Goal: Transaction & Acquisition: Book appointment/travel/reservation

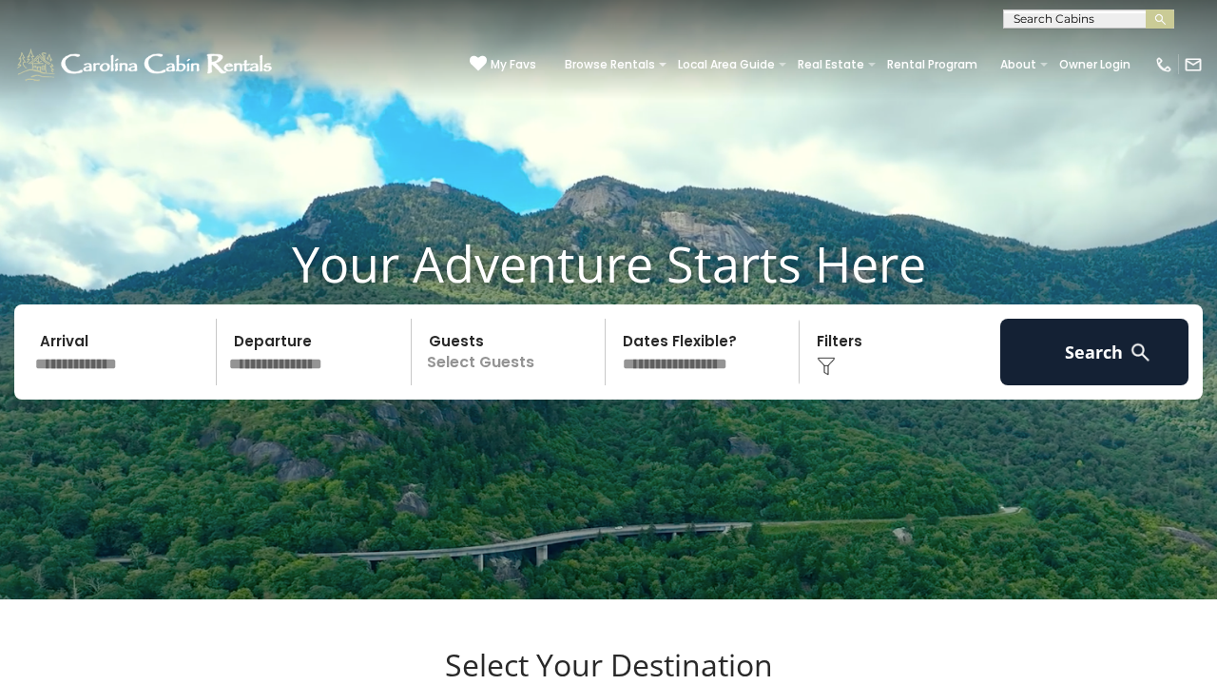
scroll to position [33, 0]
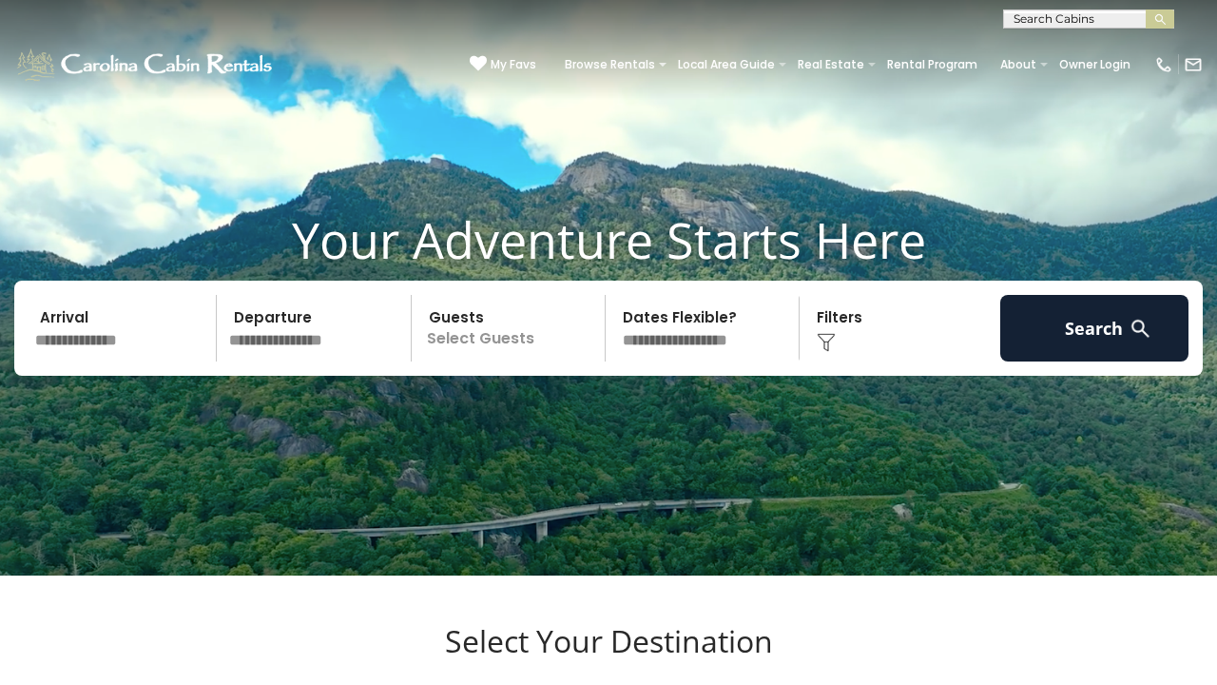
click at [89, 361] on input "text" at bounding box center [123, 328] width 188 height 67
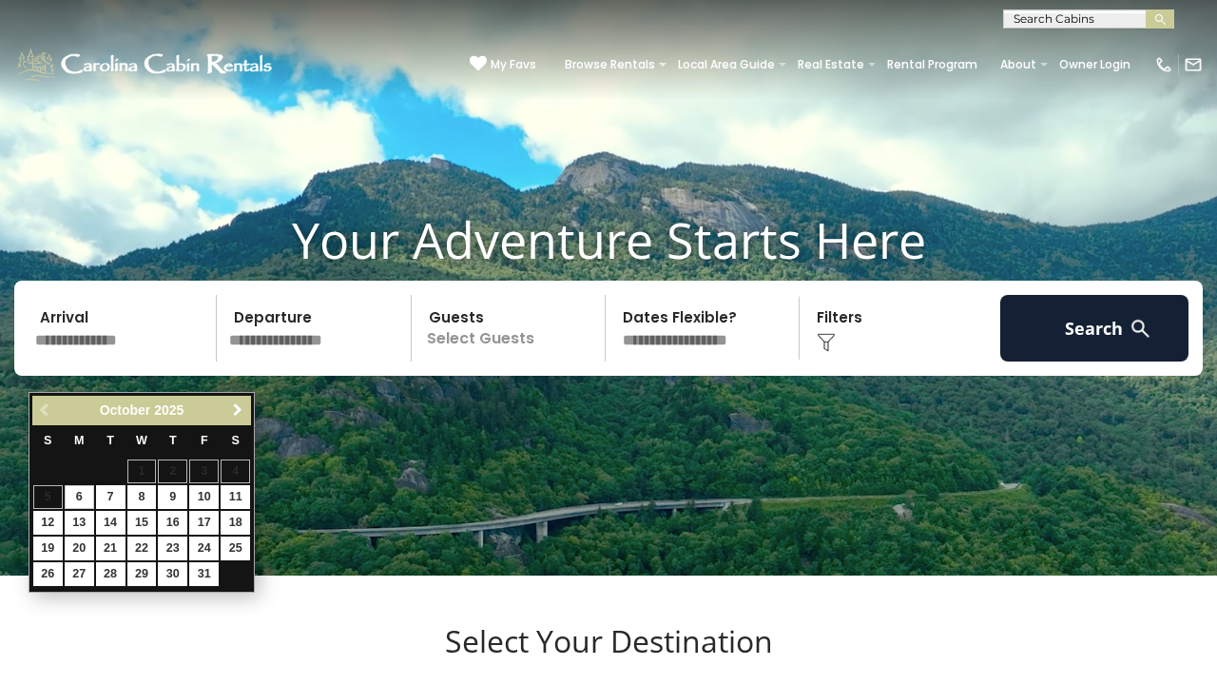
click at [235, 411] on span "Next" at bounding box center [237, 409] width 15 height 15
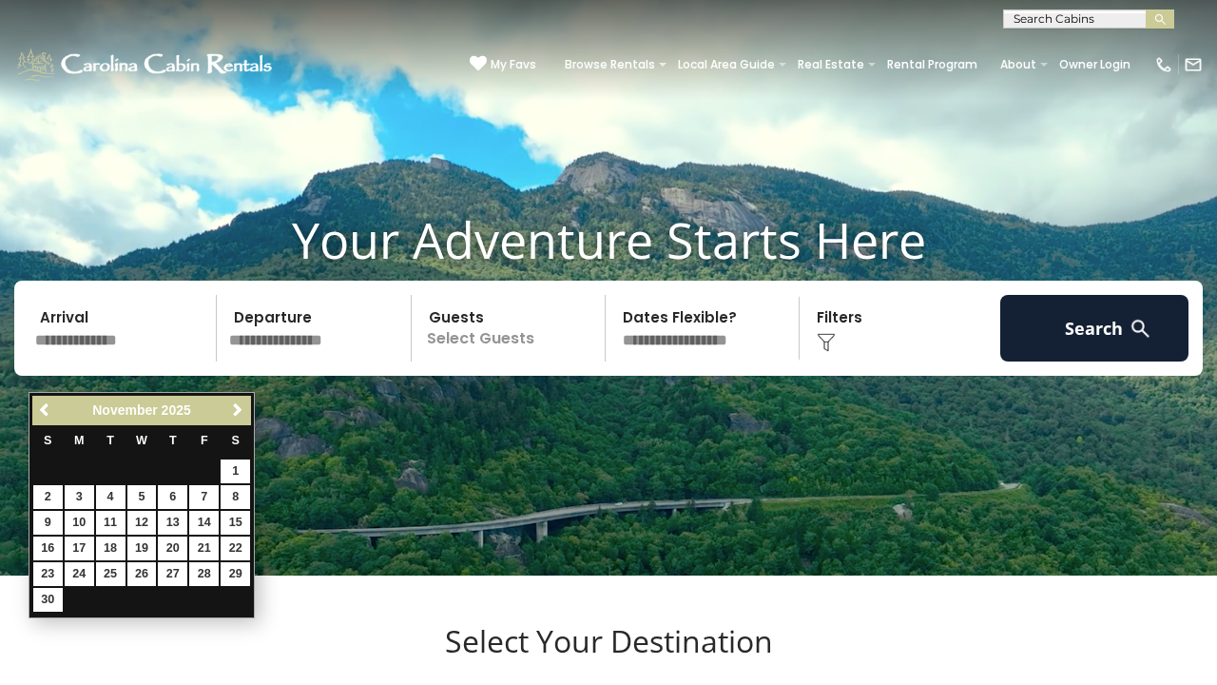
click at [302, 503] on video at bounding box center [608, 271] width 1217 height 609
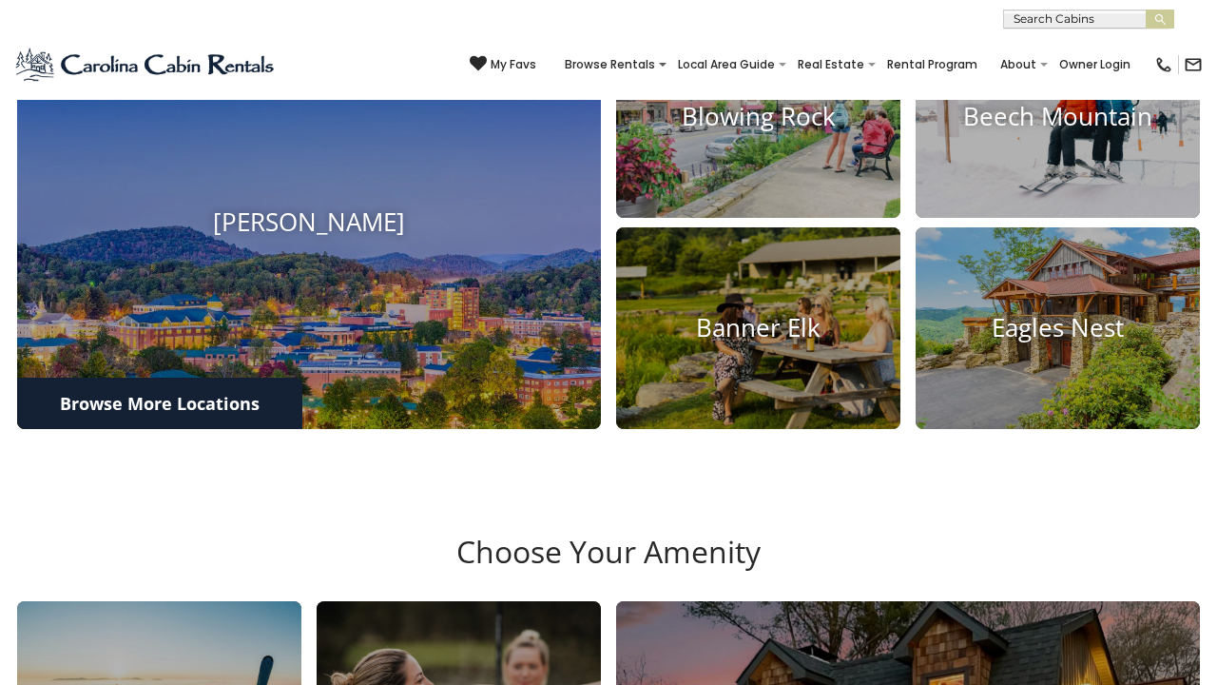
scroll to position [709, 0]
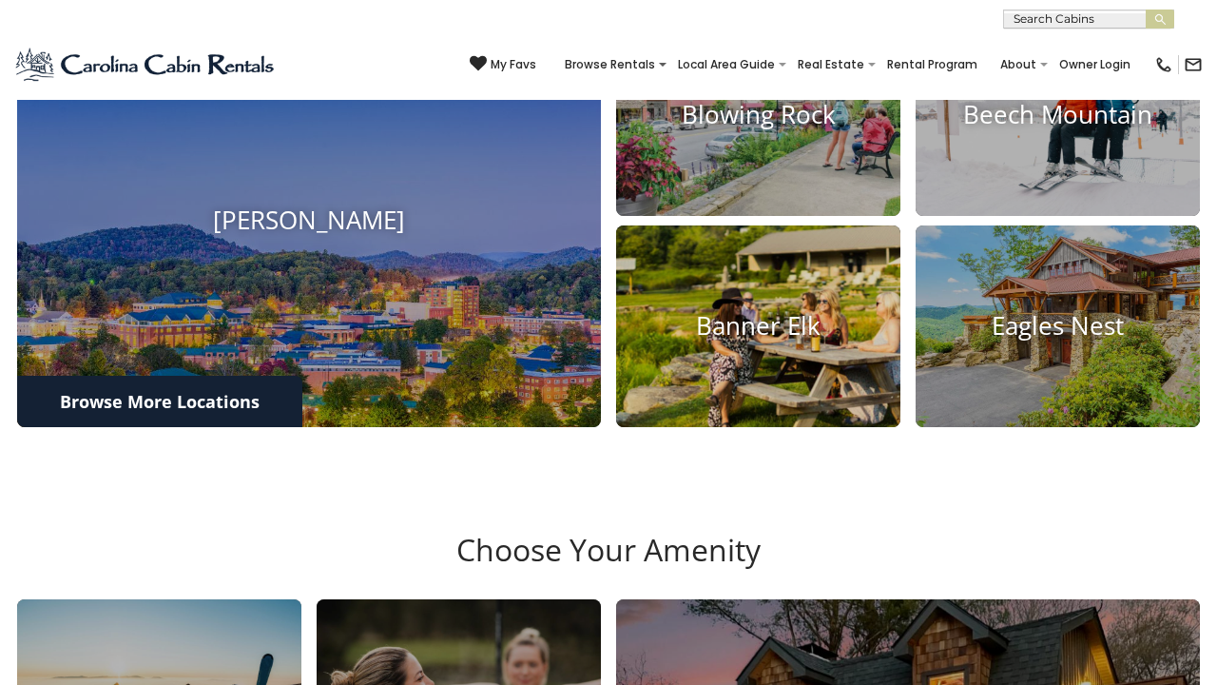
click at [765, 341] on h4 "Banner Elk" at bounding box center [758, 326] width 284 height 29
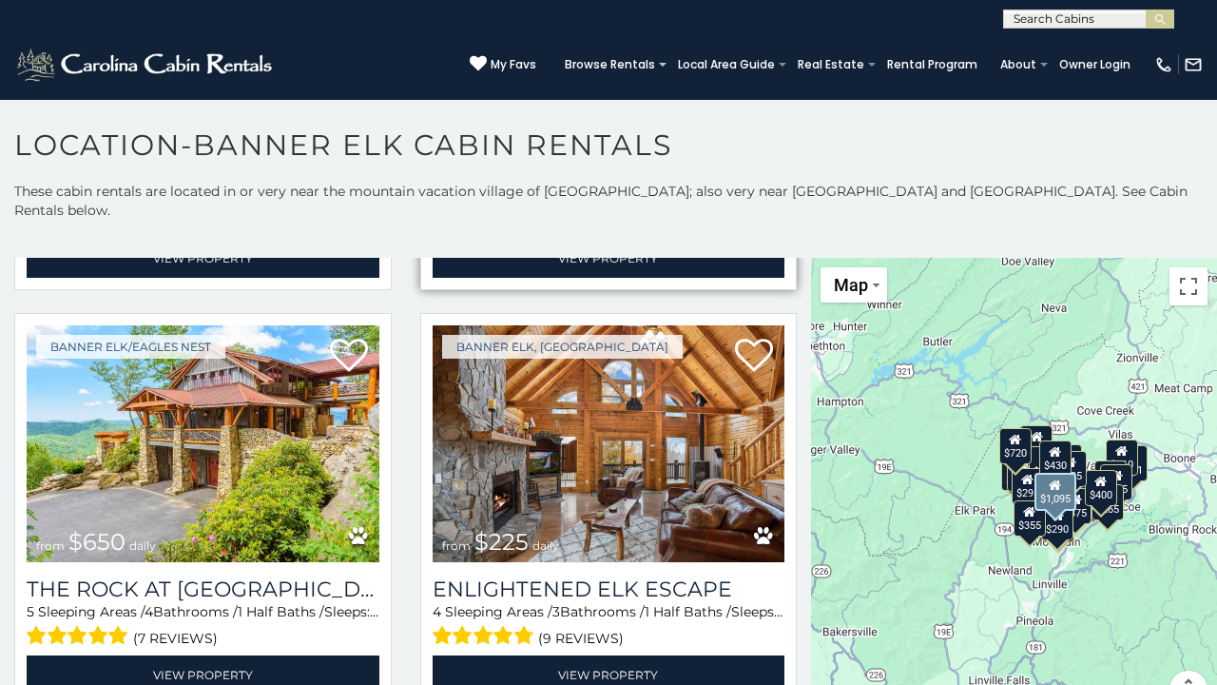
scroll to position [1237, 0]
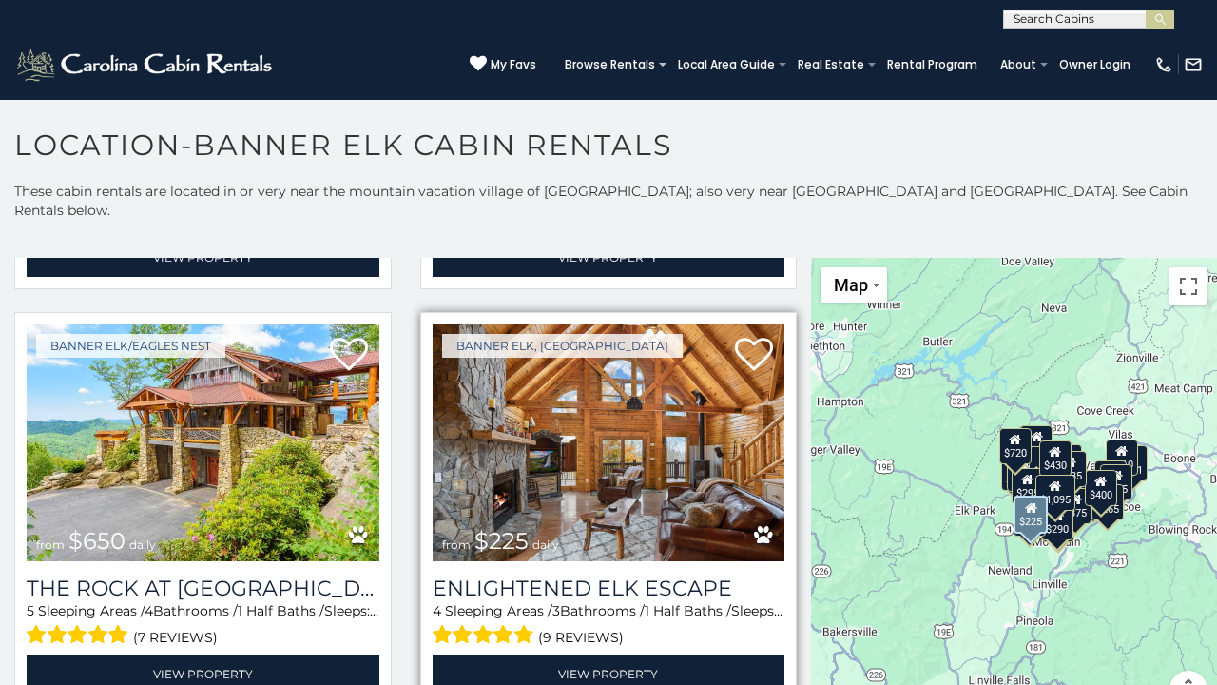
click at [621, 441] on img at bounding box center [609, 442] width 353 height 236
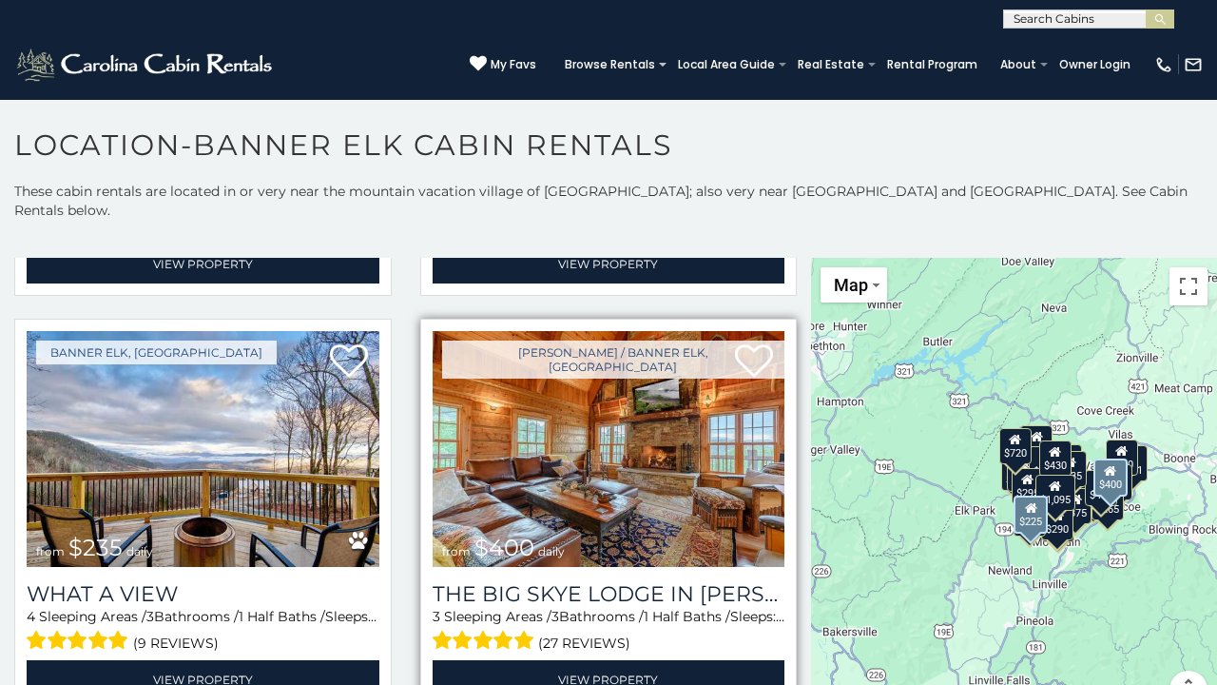
scroll to position [1664, 0]
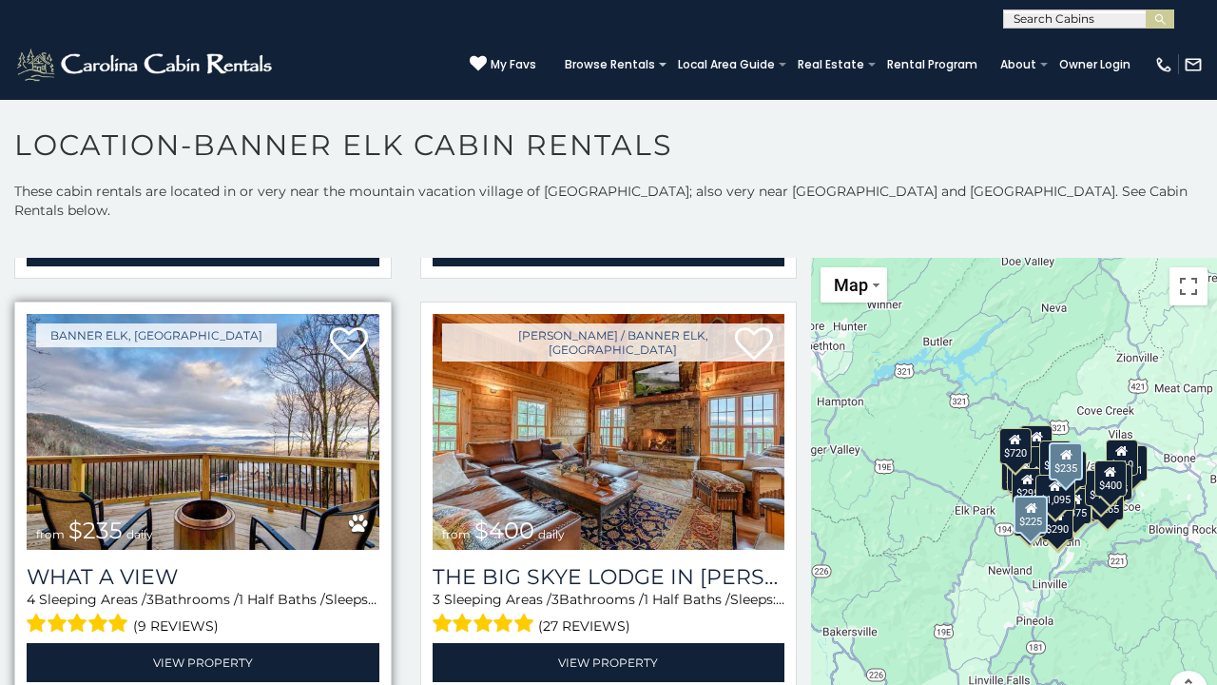
click at [259, 415] on img at bounding box center [203, 432] width 353 height 236
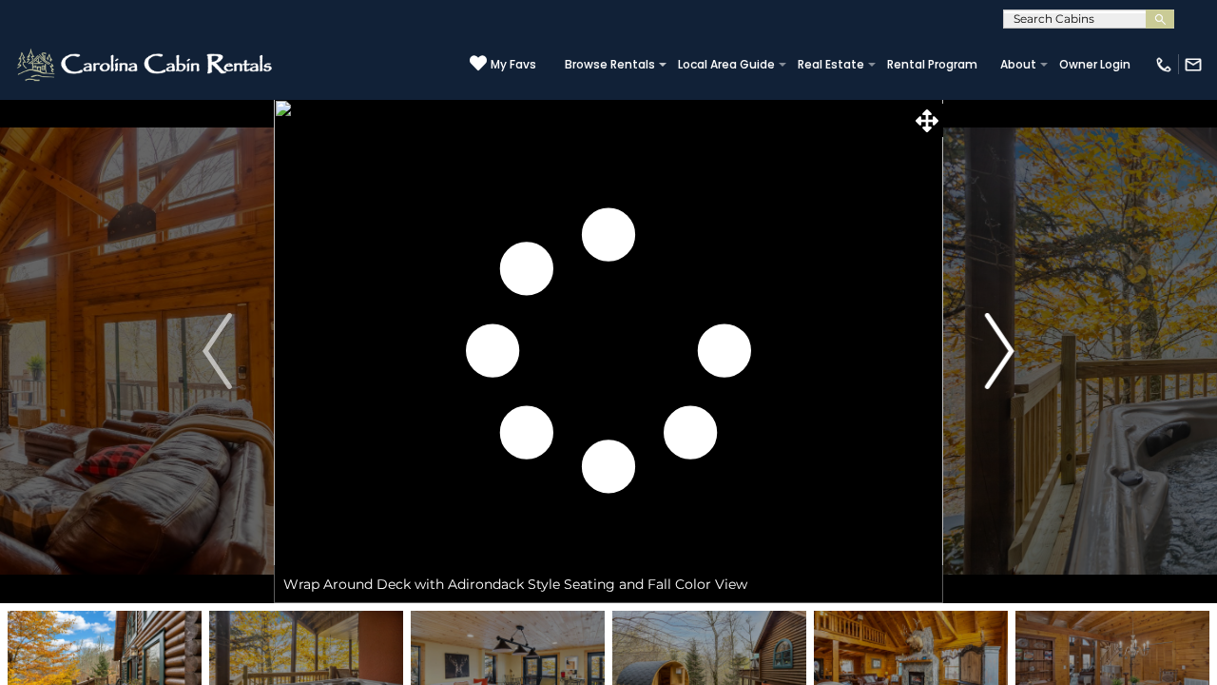
click at [1007, 351] on img "Next" at bounding box center [999, 351] width 29 height 76
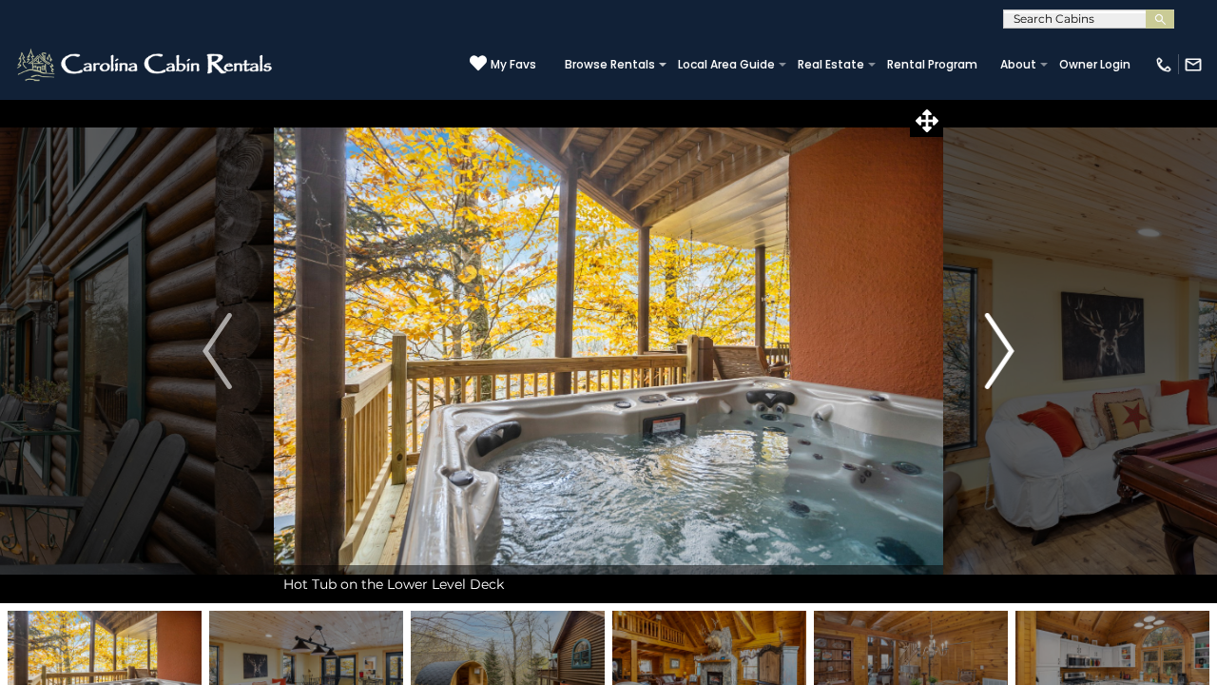
click at [1007, 351] on img "Next" at bounding box center [999, 351] width 29 height 76
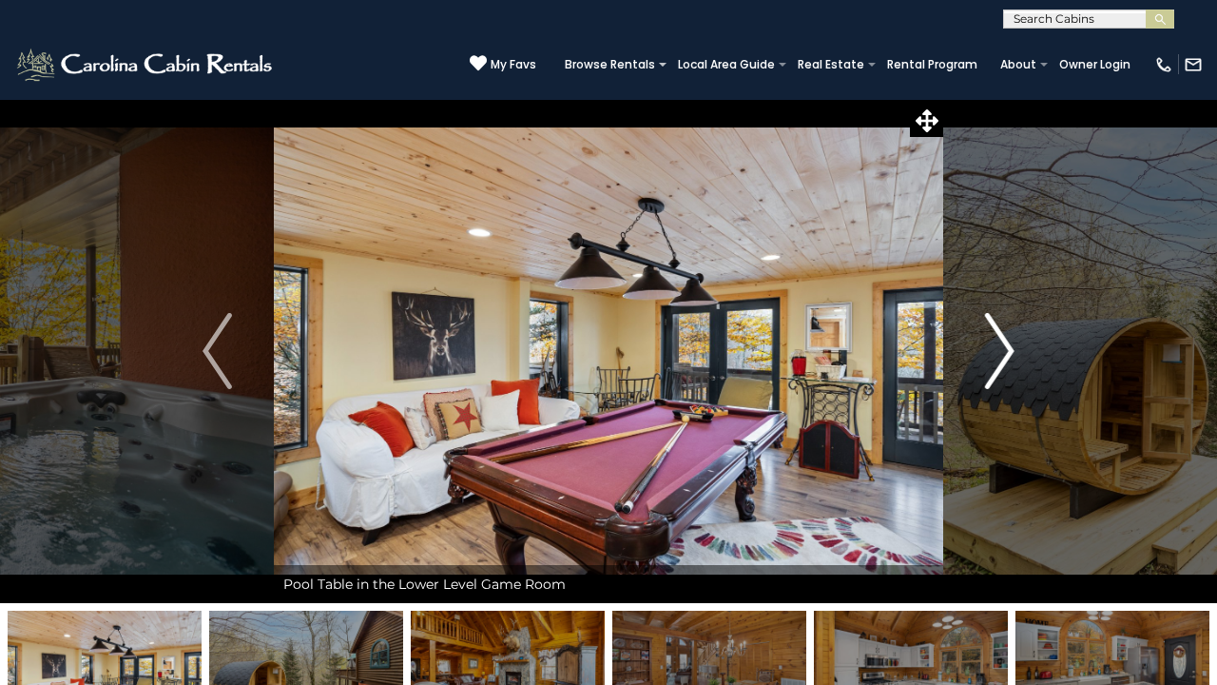
click at [1007, 351] on img "Next" at bounding box center [999, 351] width 29 height 76
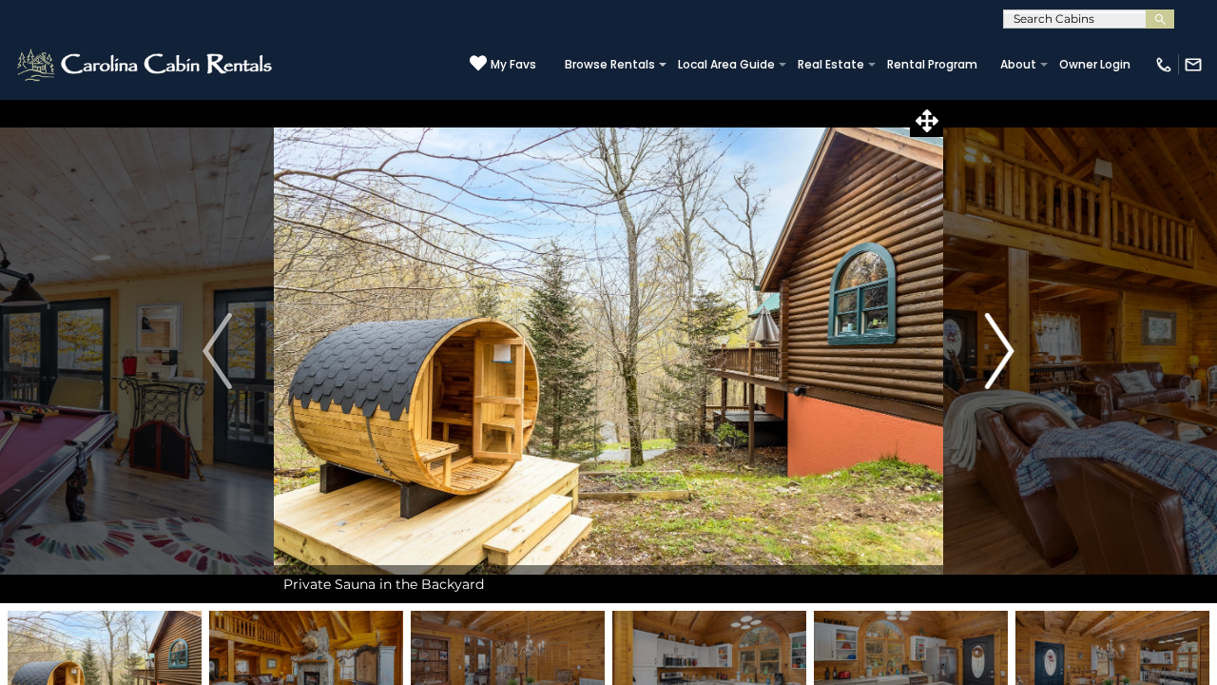
click at [1006, 351] on img "Next" at bounding box center [999, 351] width 29 height 76
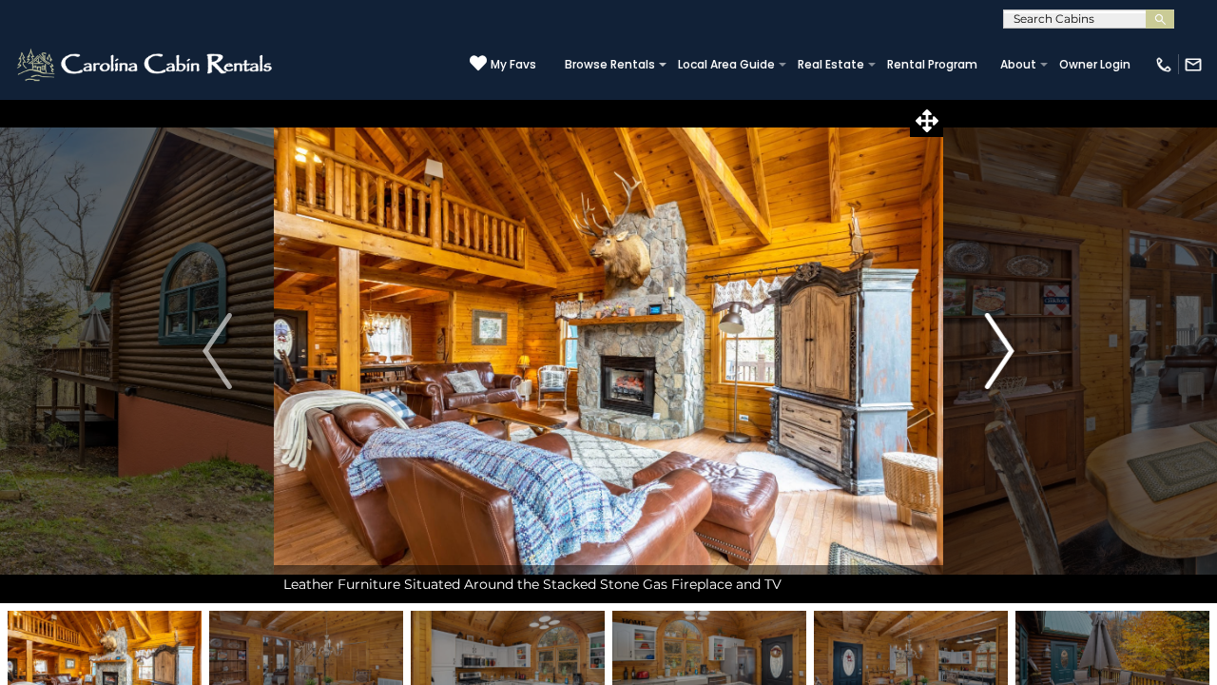
click at [1006, 351] on img "Next" at bounding box center [999, 351] width 29 height 76
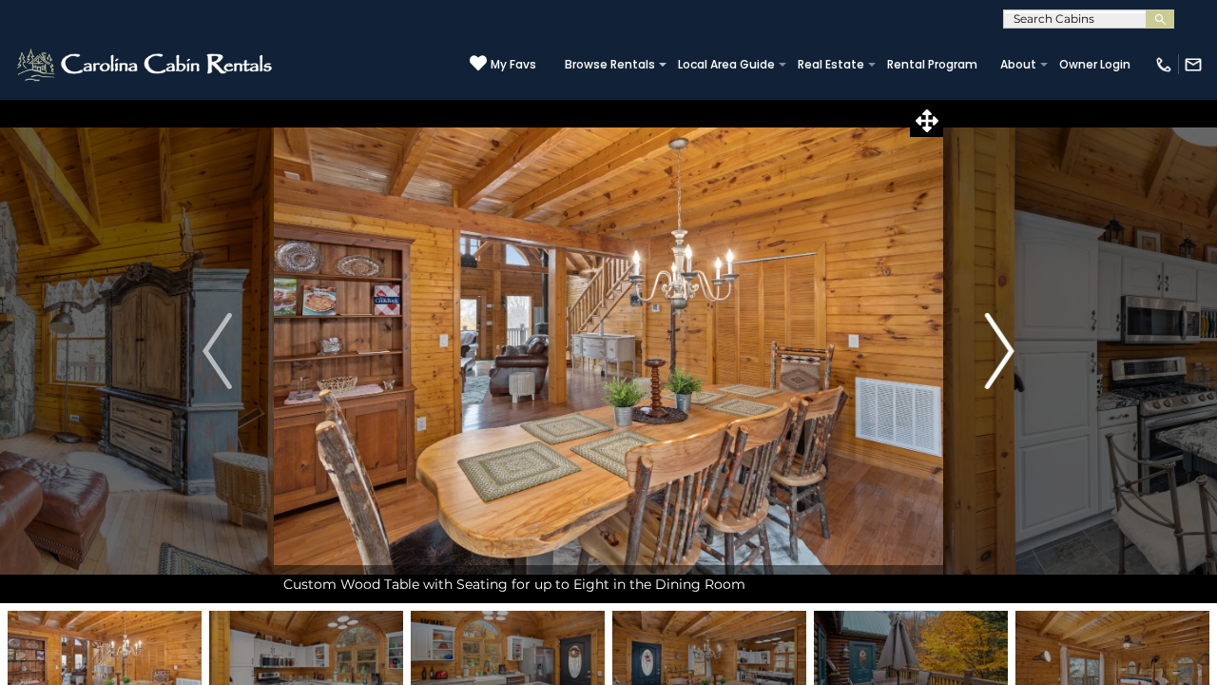
click at [1006, 351] on img "Next" at bounding box center [999, 351] width 29 height 76
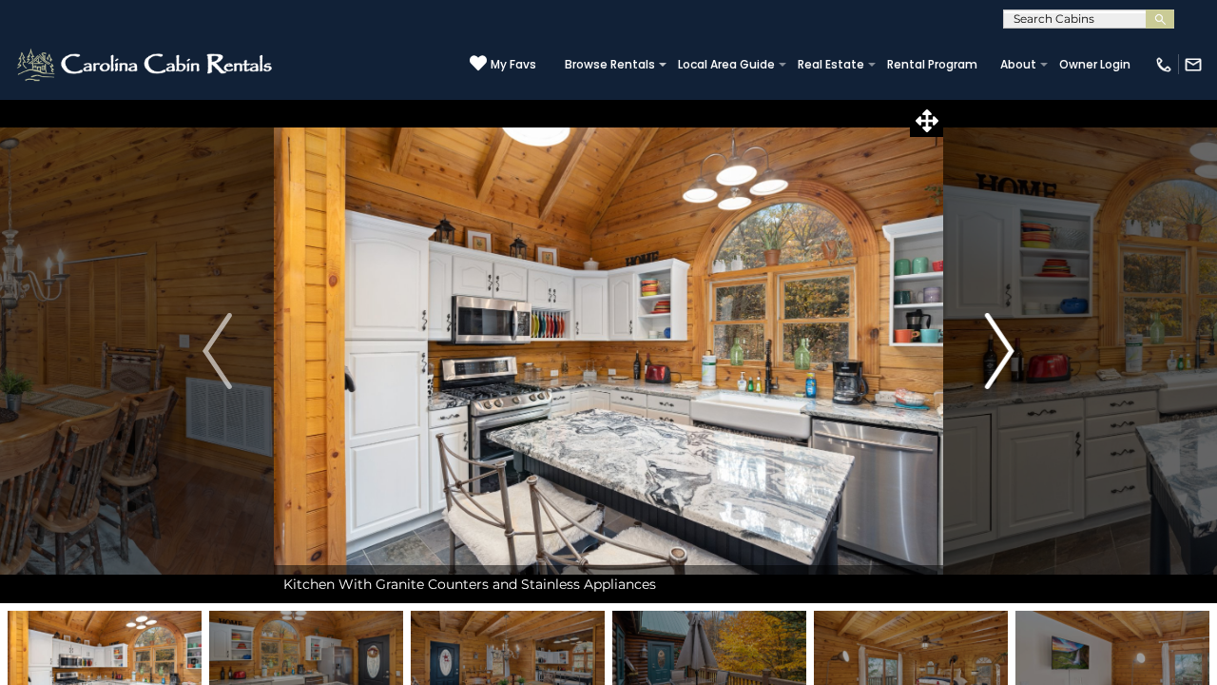
click at [1006, 351] on img "Next" at bounding box center [999, 351] width 29 height 76
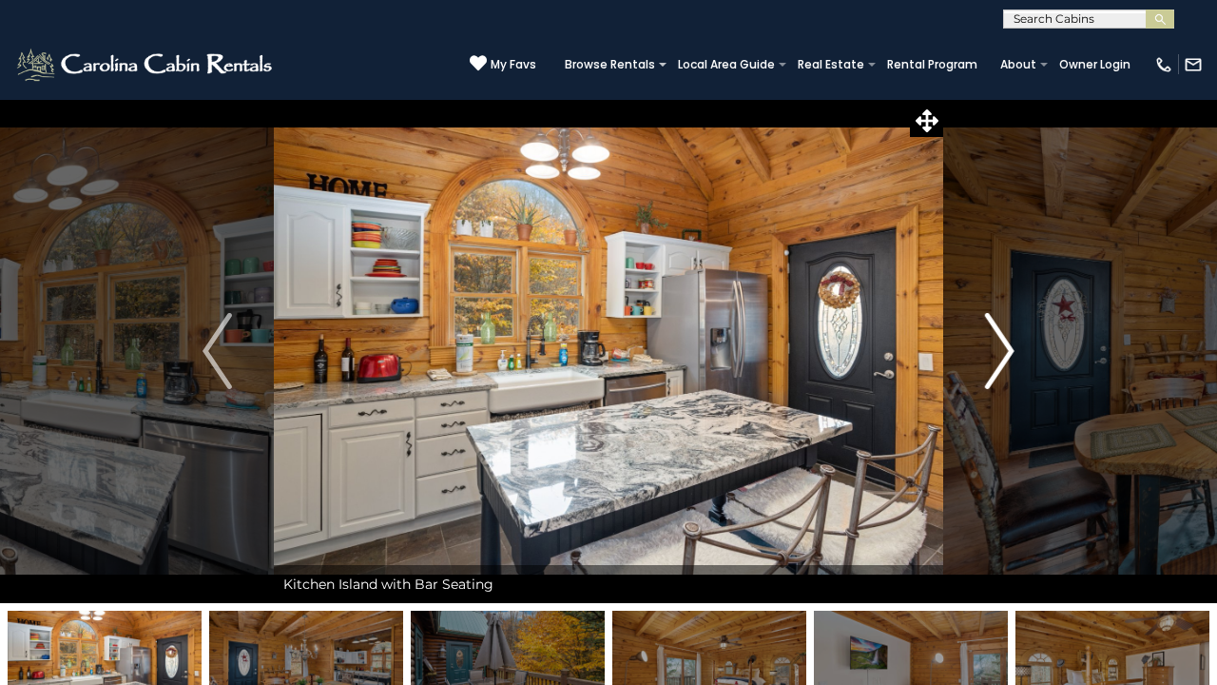
click at [1007, 351] on img "Next" at bounding box center [999, 351] width 29 height 76
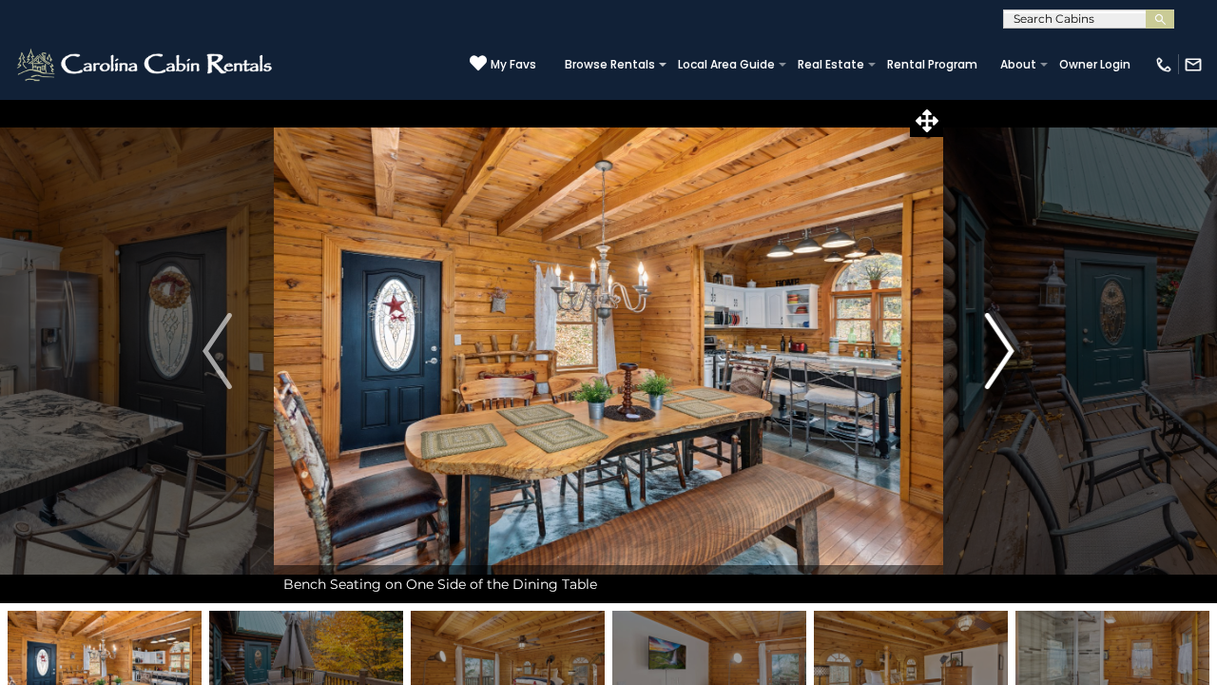
click at [1008, 351] on img "Next" at bounding box center [999, 351] width 29 height 76
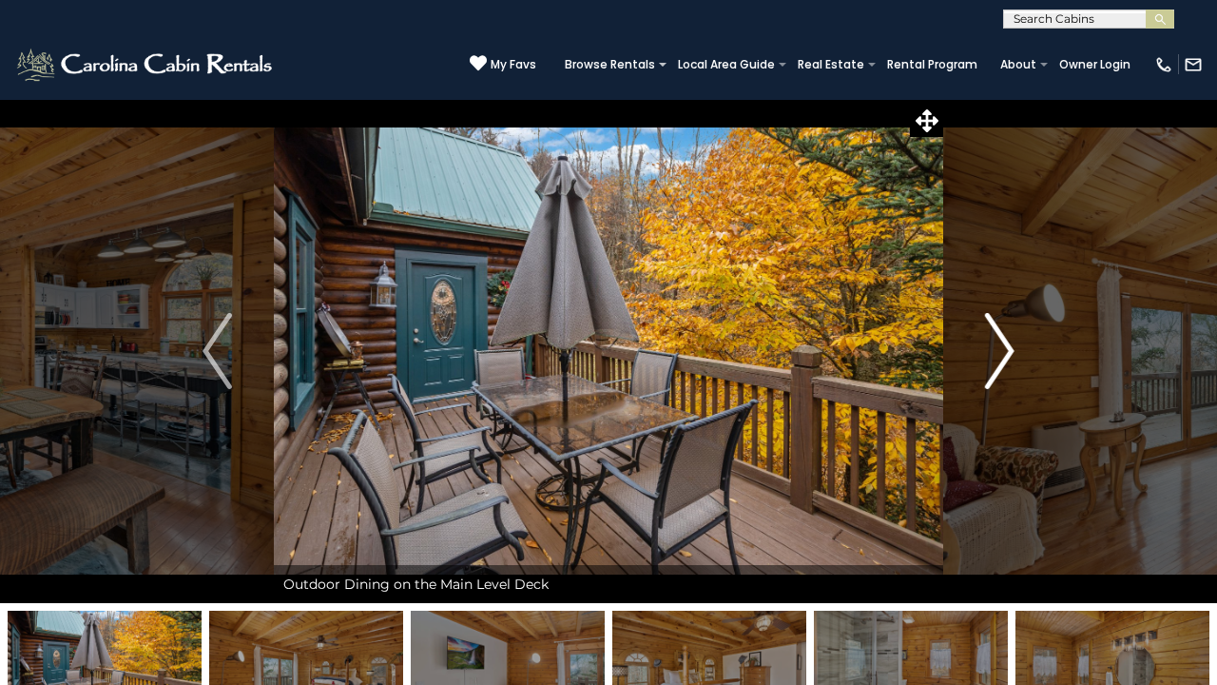
click at [1008, 351] on img "Next" at bounding box center [999, 351] width 29 height 76
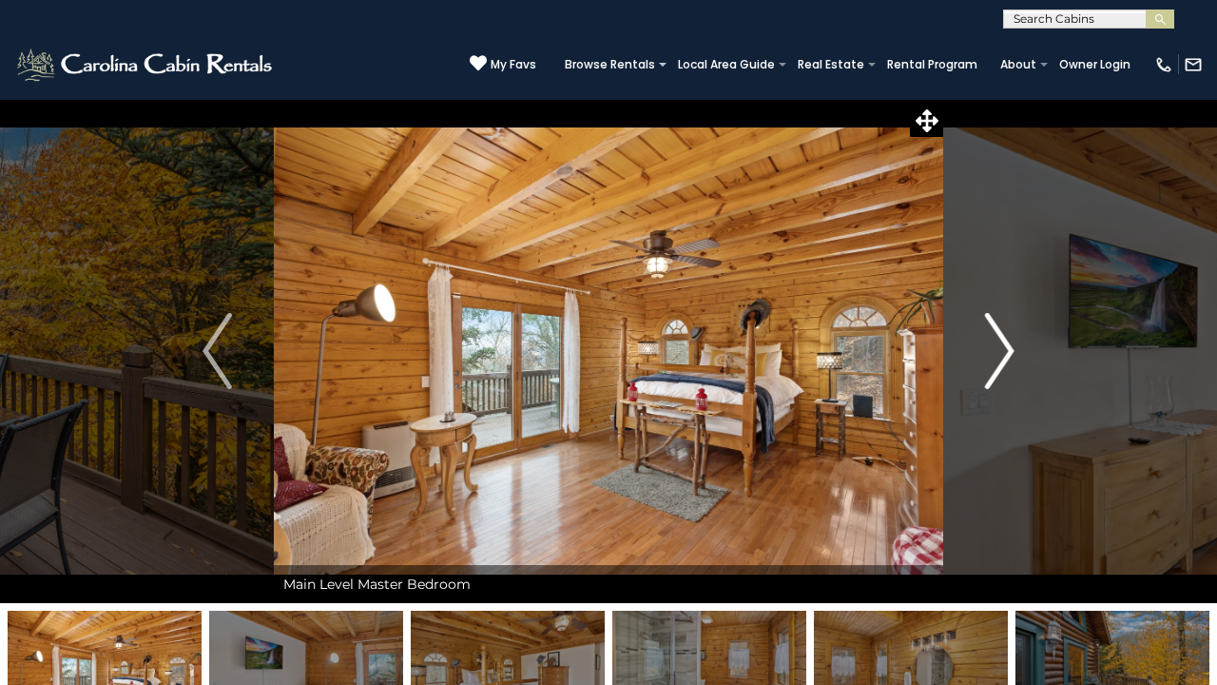
click at [1008, 351] on img "Next" at bounding box center [999, 351] width 29 height 76
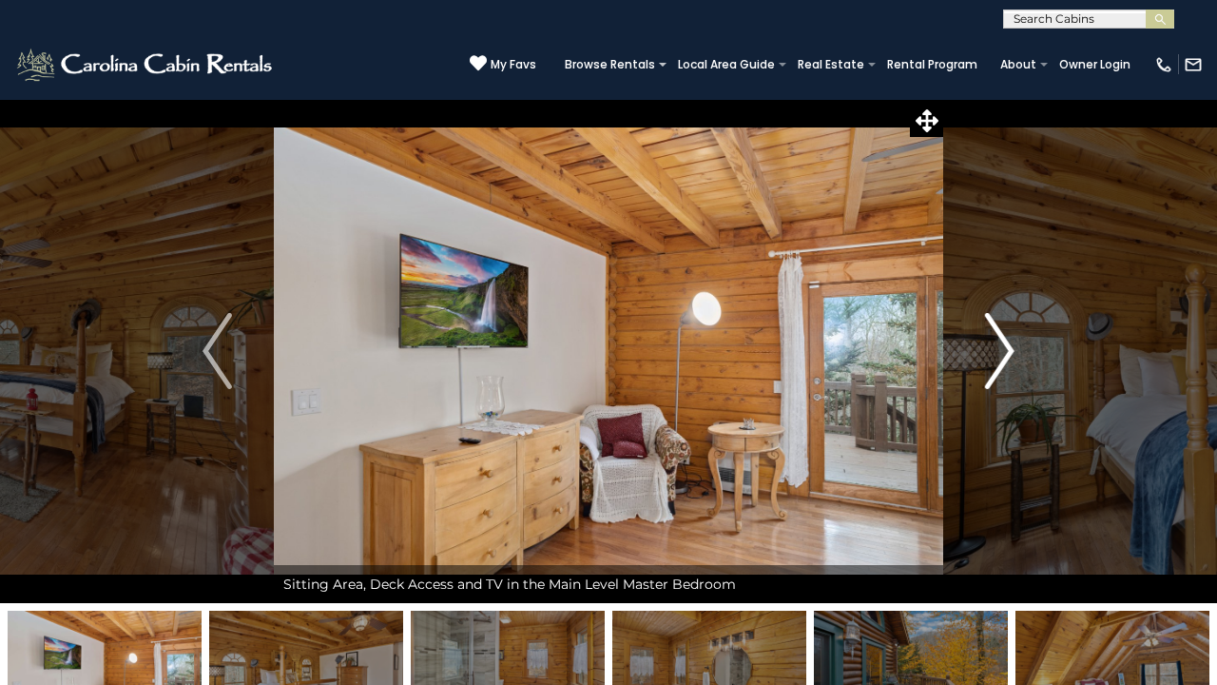
click at [1008, 351] on img "Next" at bounding box center [999, 351] width 29 height 76
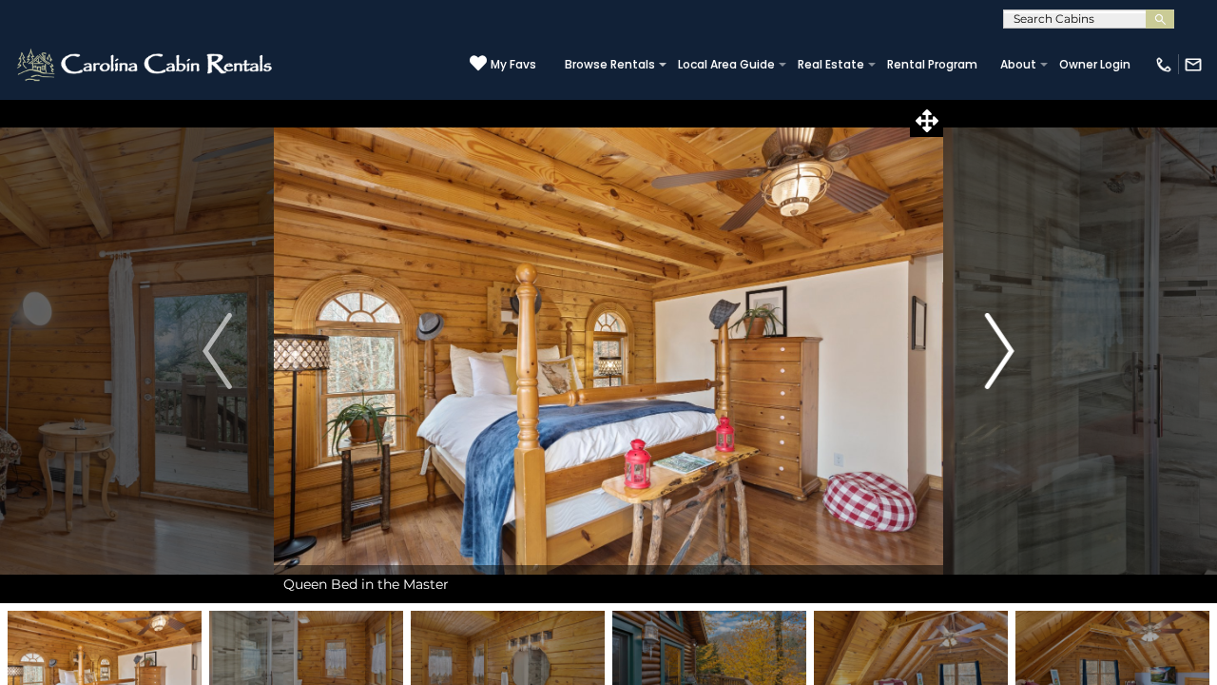
click at [1008, 351] on img "Next" at bounding box center [999, 351] width 29 height 76
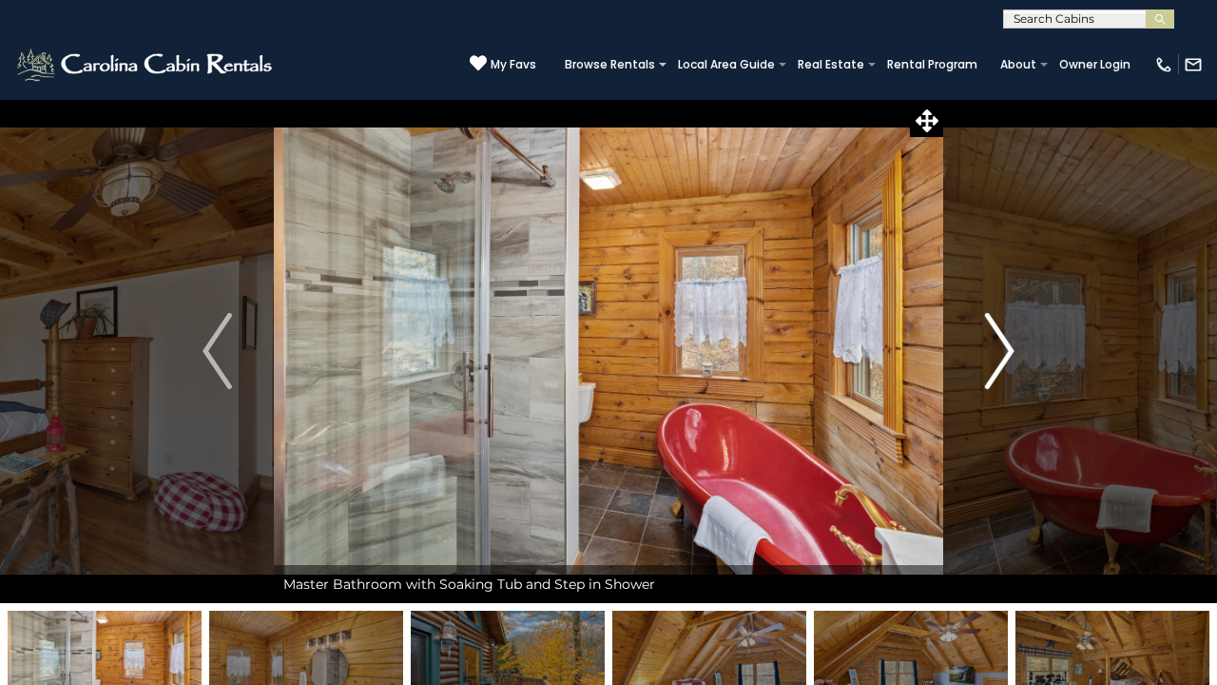
click at [1008, 351] on img "Next" at bounding box center [999, 351] width 29 height 76
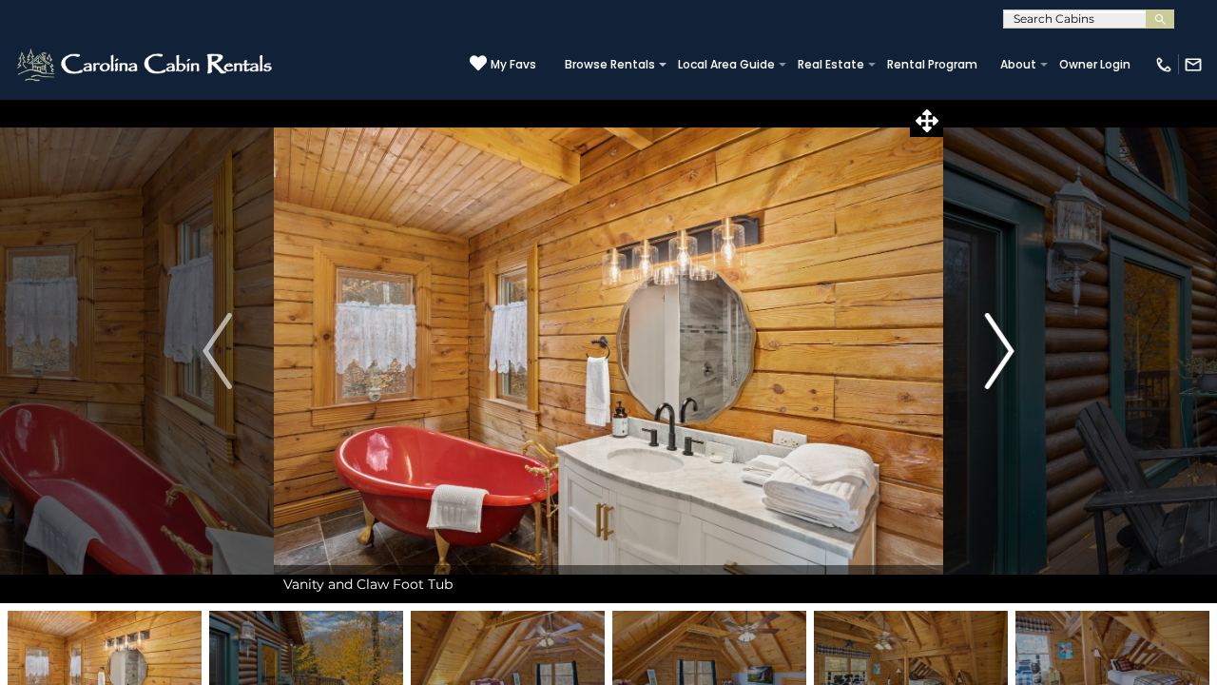
click at [1008, 351] on img "Next" at bounding box center [999, 351] width 29 height 76
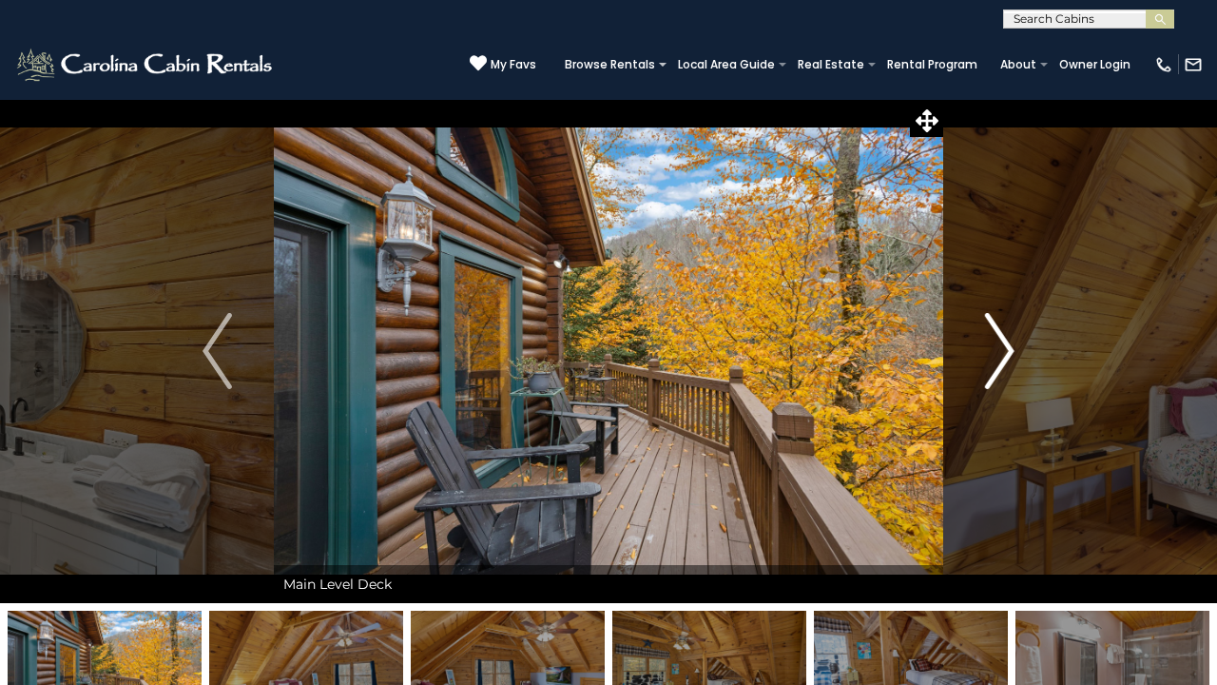
click at [1008, 351] on img "Next" at bounding box center [999, 351] width 29 height 76
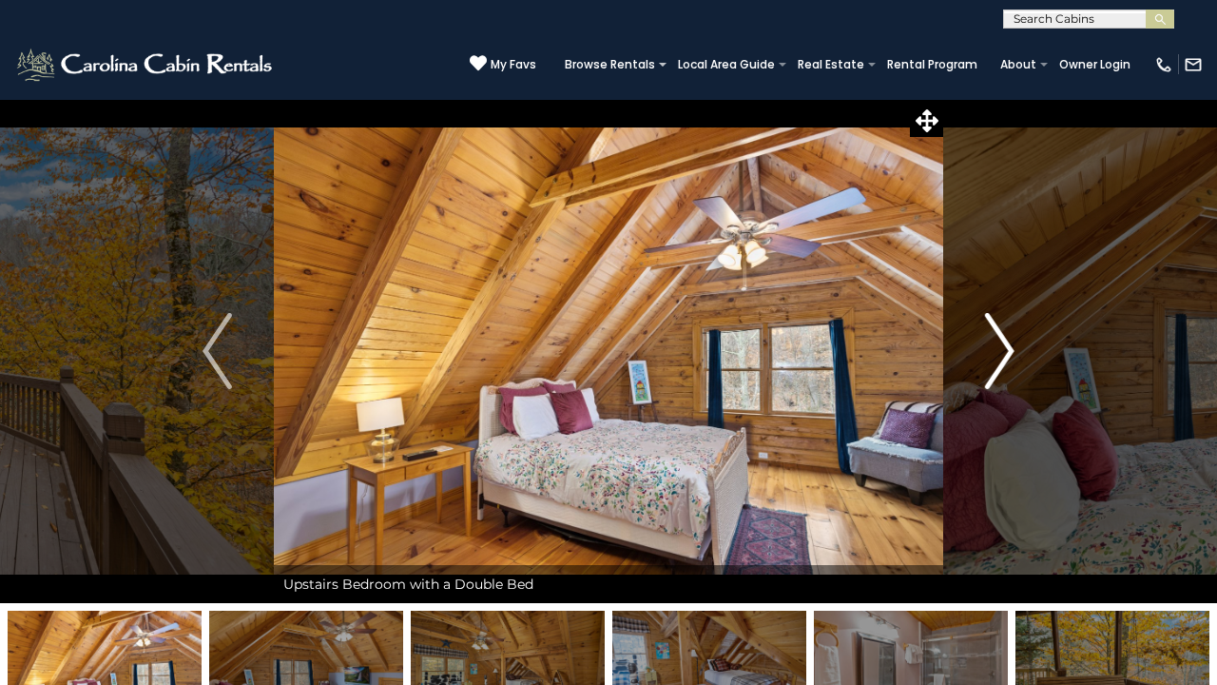
click at [1008, 351] on img "Next" at bounding box center [999, 351] width 29 height 76
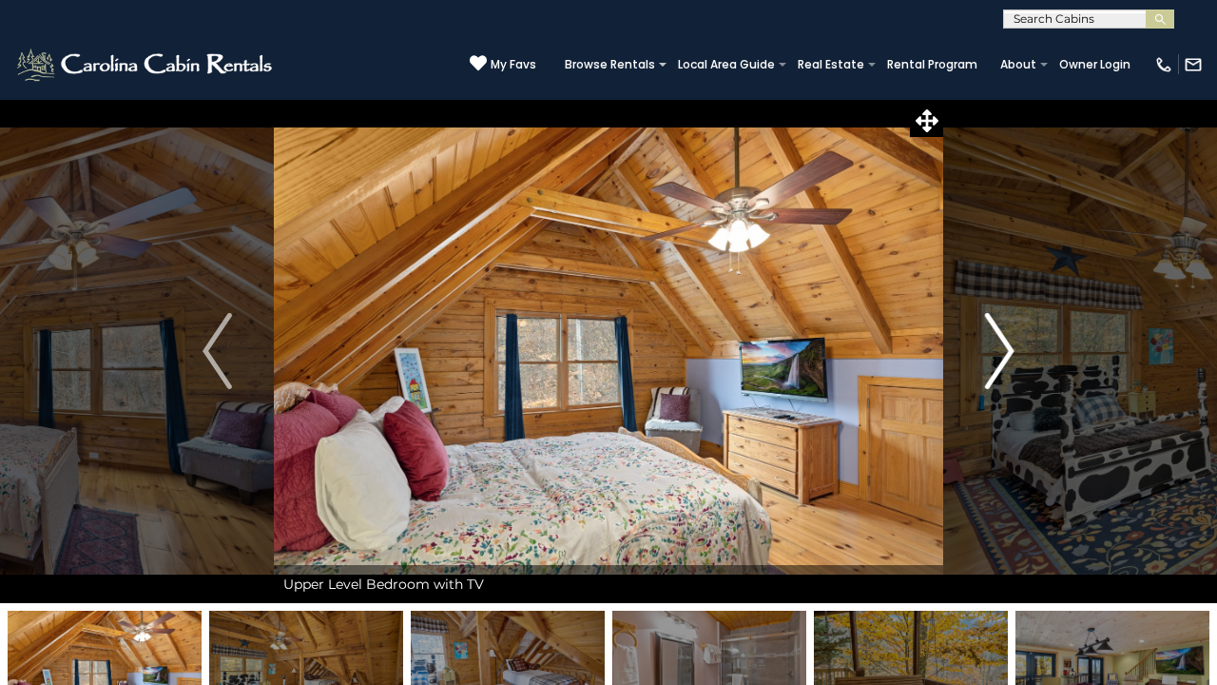
click at [1008, 351] on img "Next" at bounding box center [999, 351] width 29 height 76
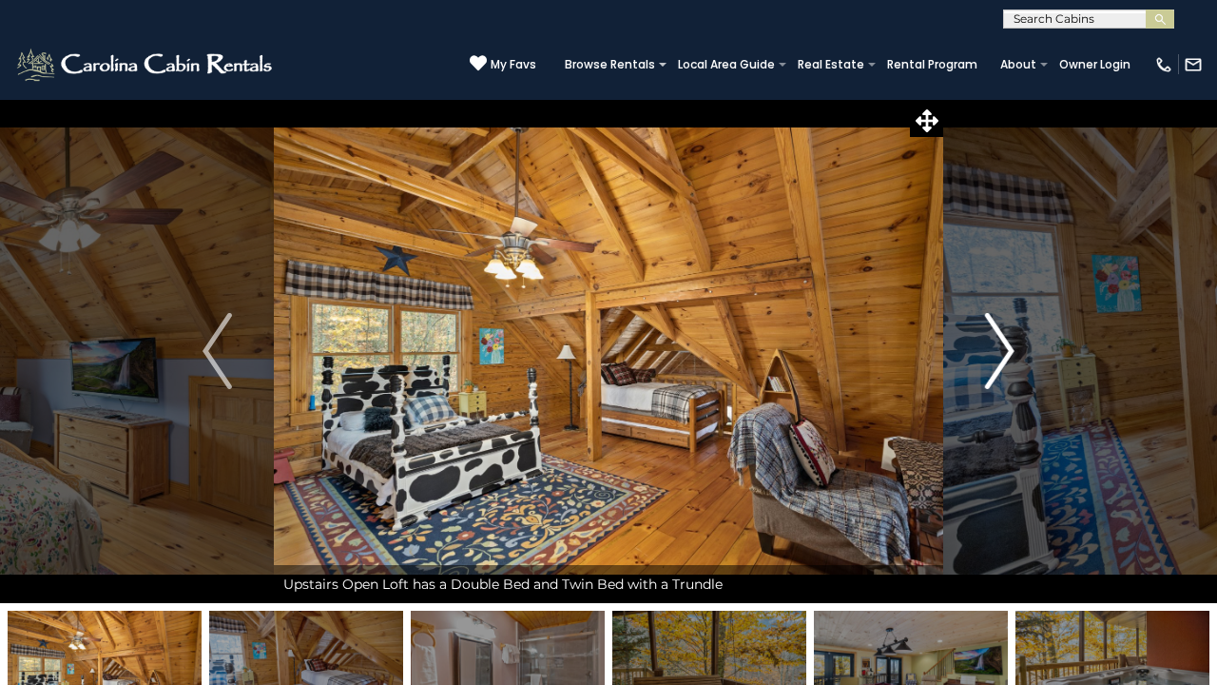
click at [1008, 351] on img "Next" at bounding box center [999, 351] width 29 height 76
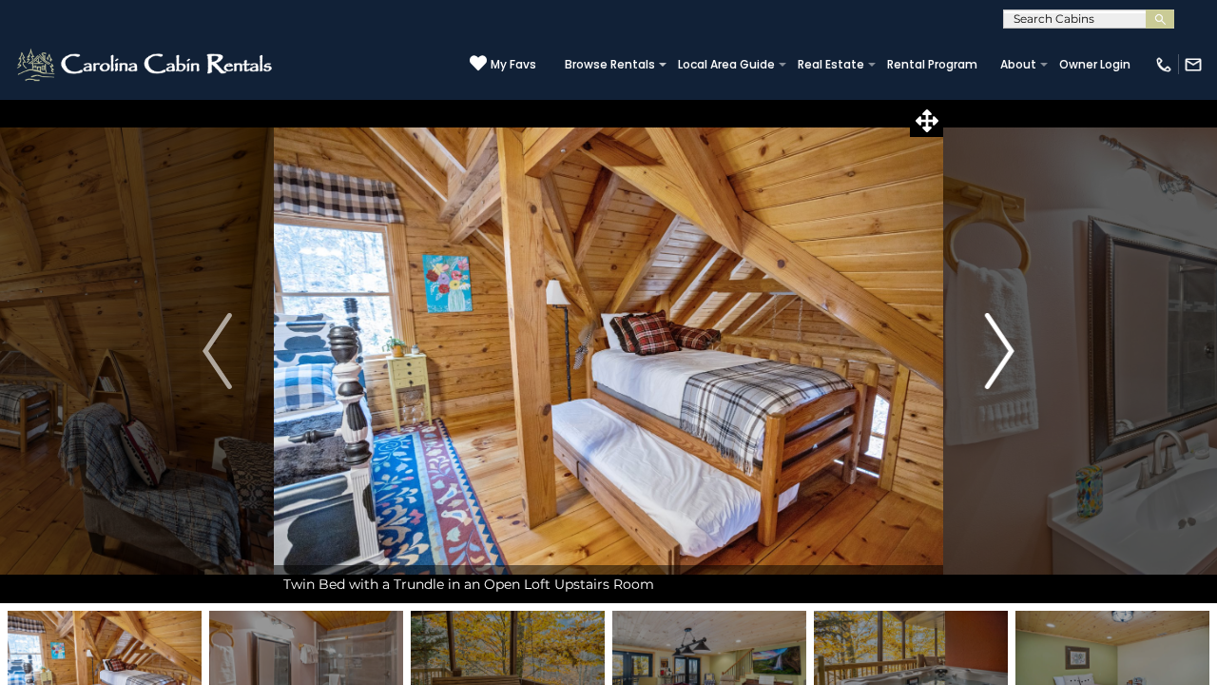
click at [1009, 351] on img "Next" at bounding box center [999, 351] width 29 height 76
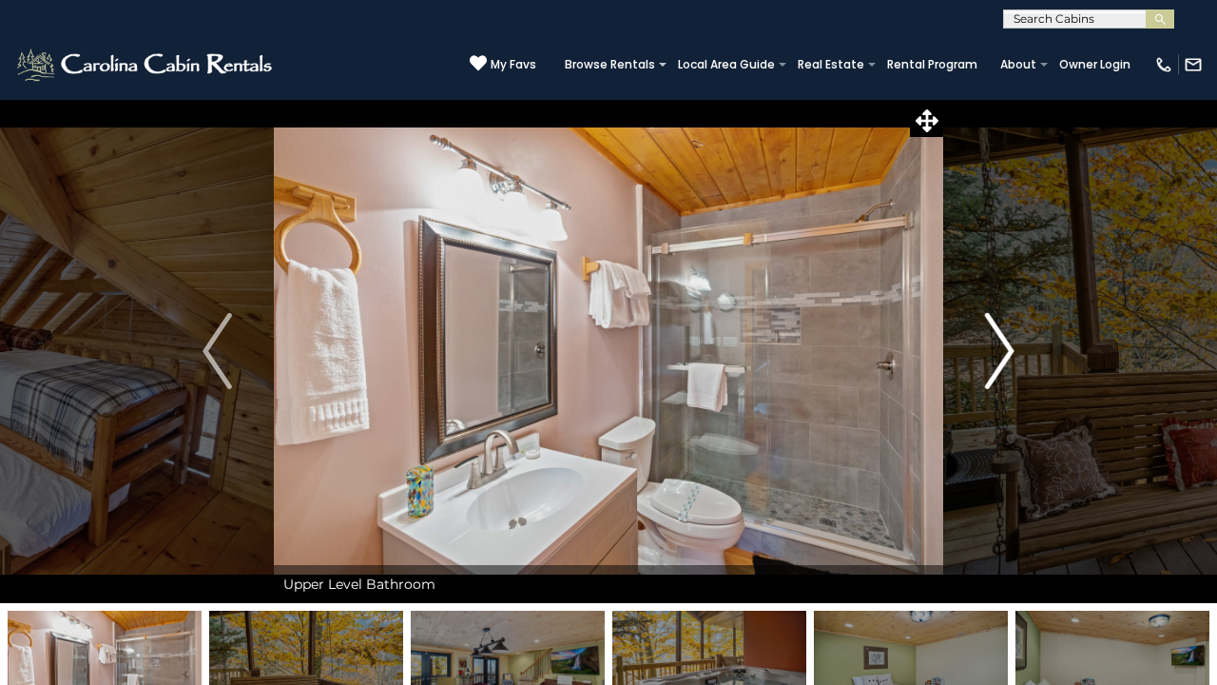
click at [1009, 351] on img "Next" at bounding box center [999, 351] width 29 height 76
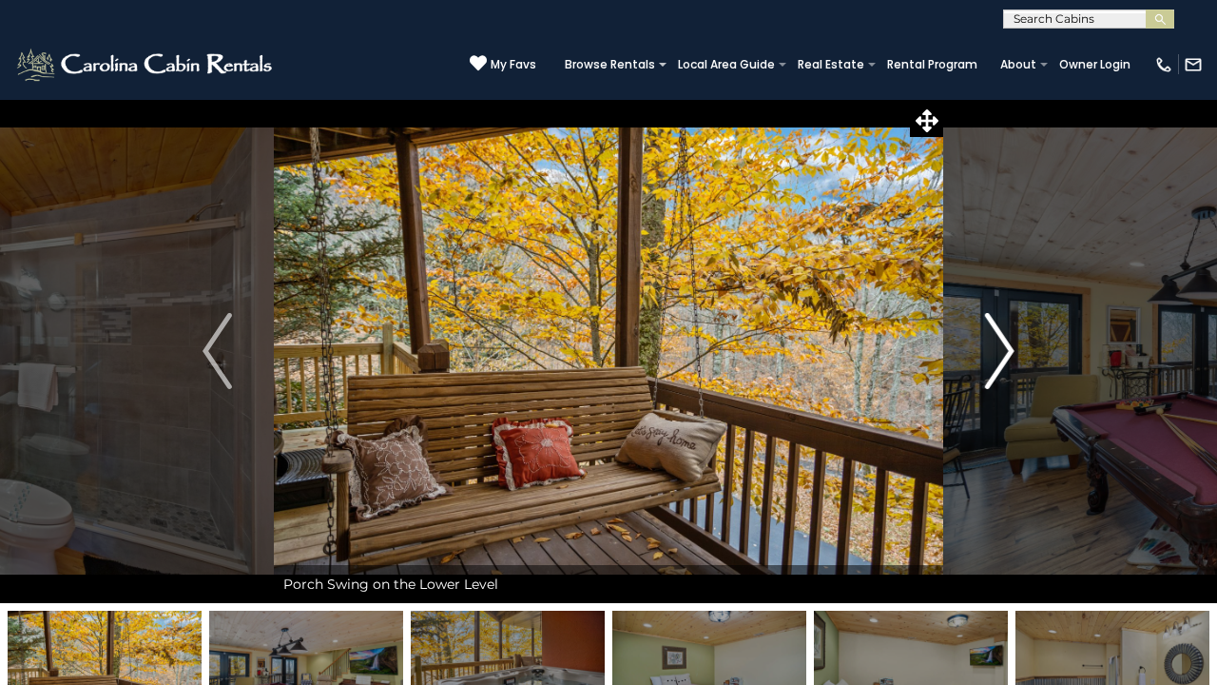
click at [1009, 351] on img "Next" at bounding box center [999, 351] width 29 height 76
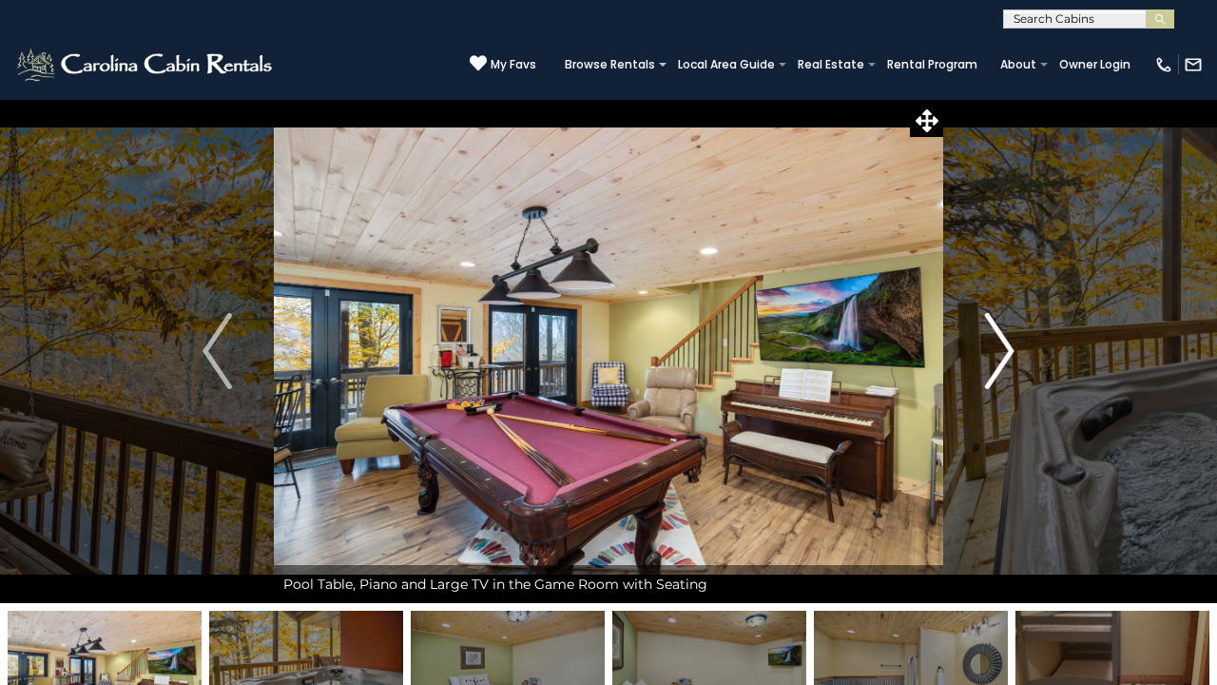
click at [1009, 351] on img "Next" at bounding box center [999, 351] width 29 height 76
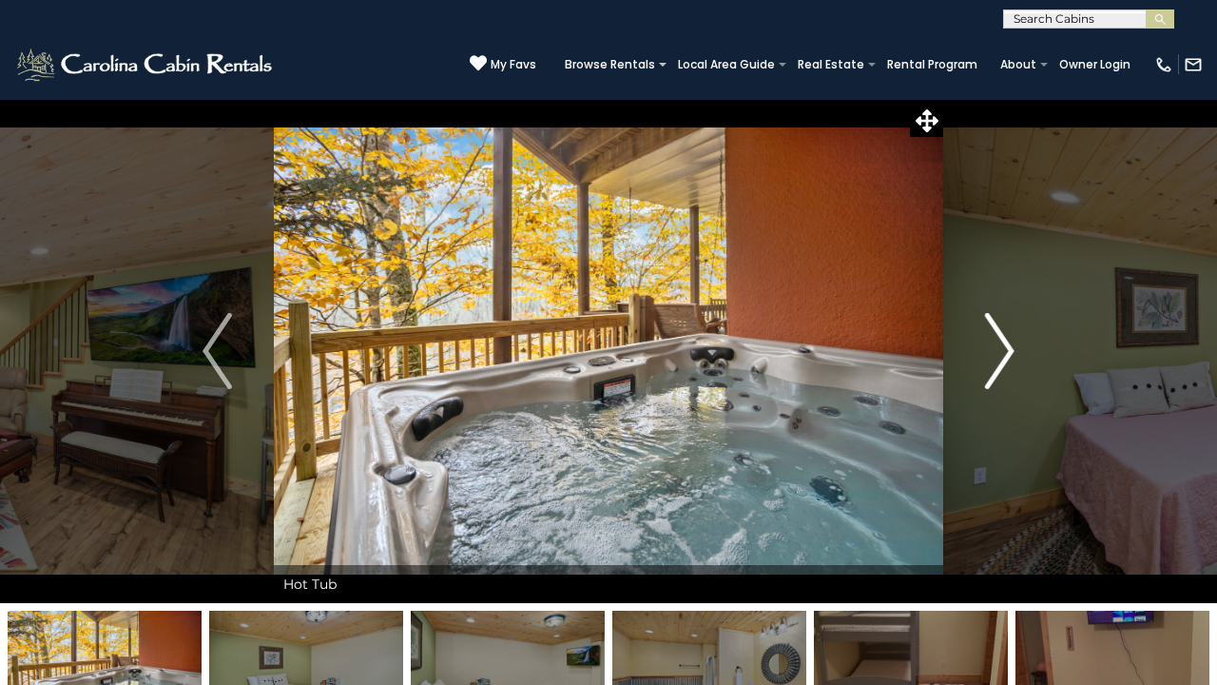
click at [1009, 351] on img "Next" at bounding box center [999, 351] width 29 height 76
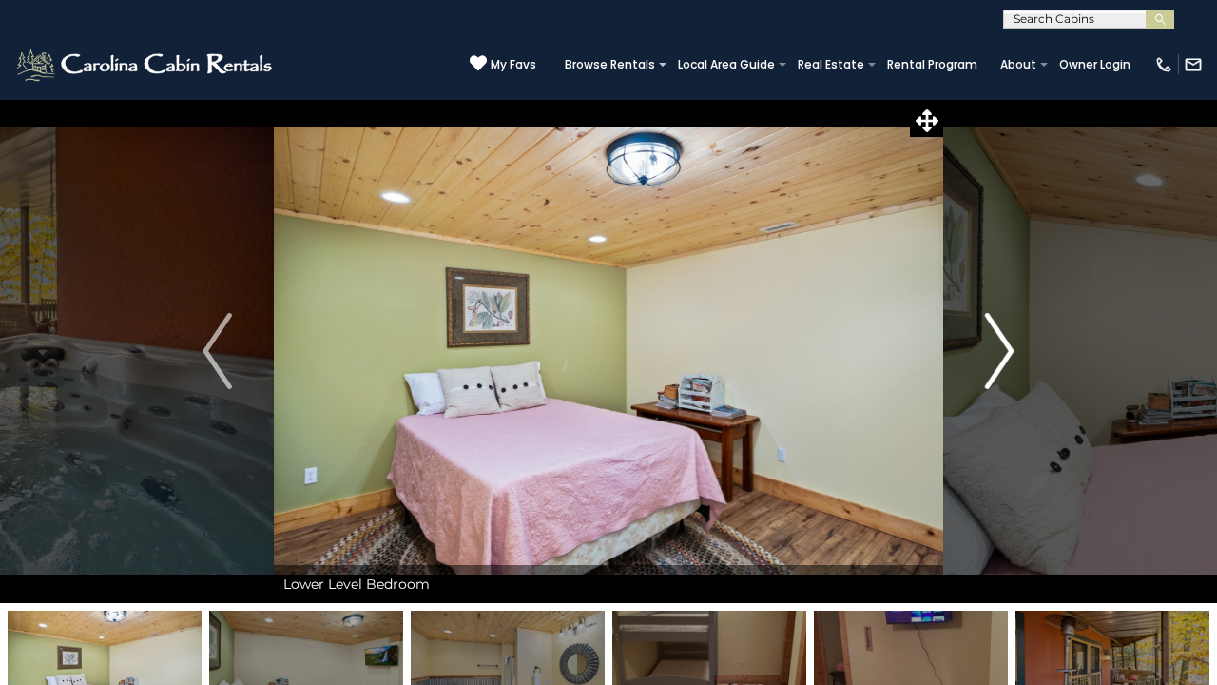
click at [1009, 351] on img "Next" at bounding box center [999, 351] width 29 height 76
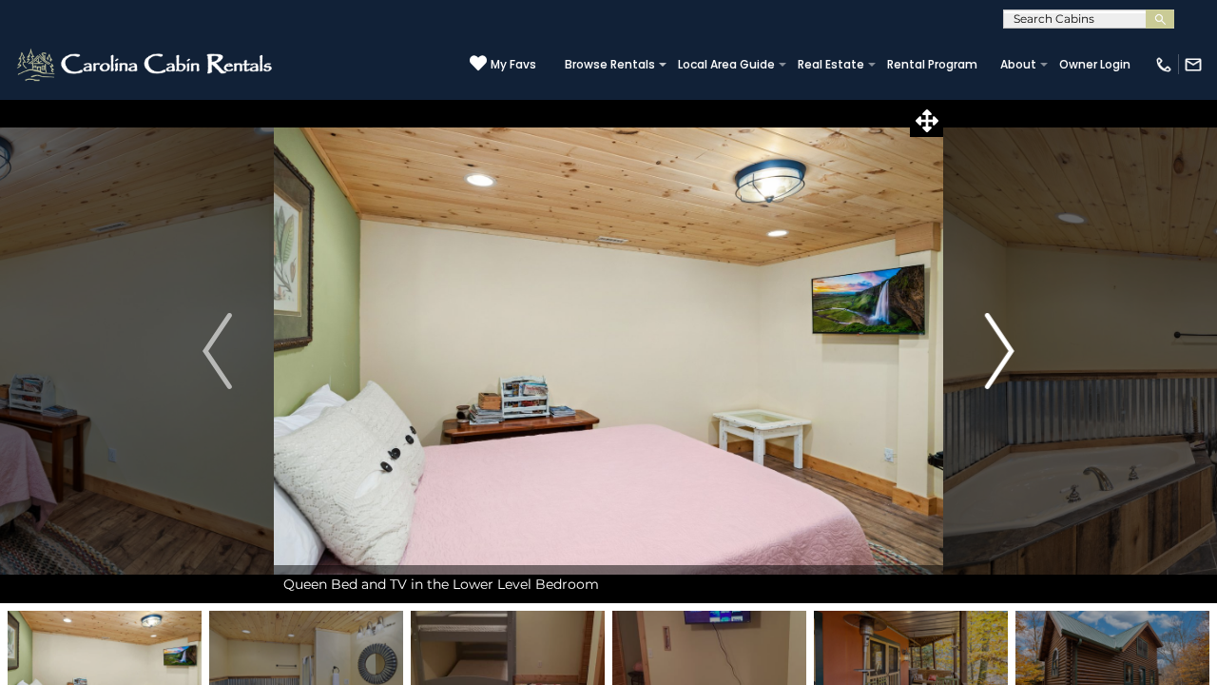
click at [1009, 351] on img "Next" at bounding box center [999, 351] width 29 height 76
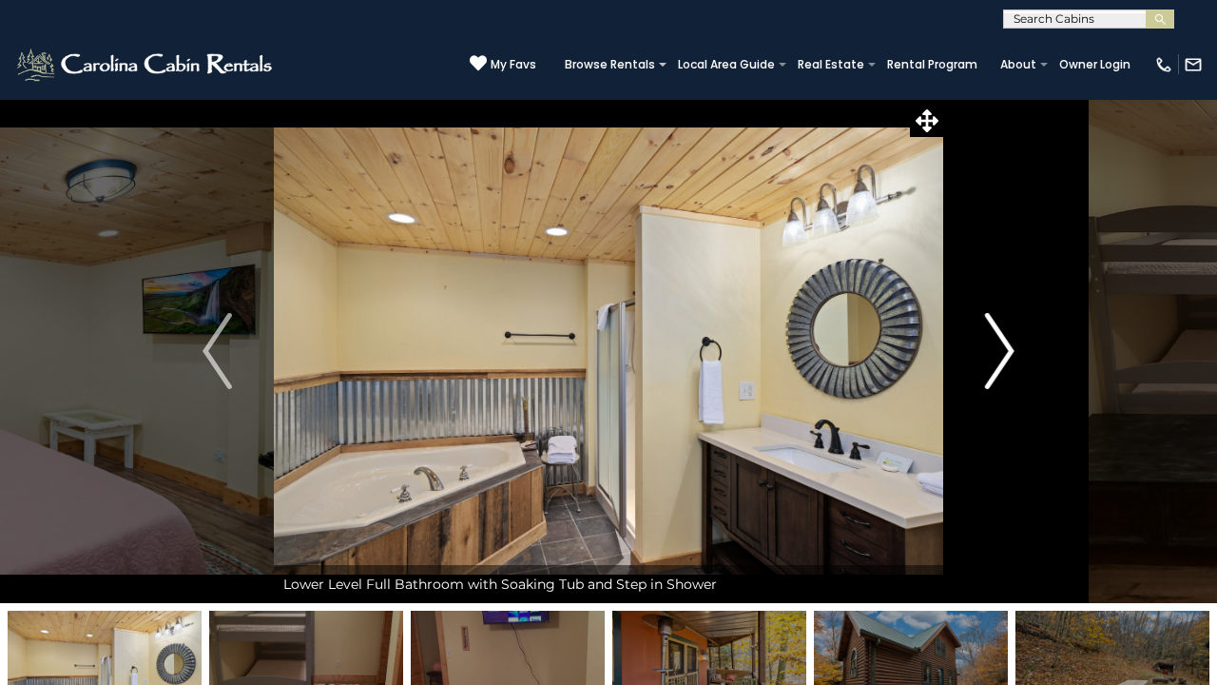
click at [1009, 351] on img "Next" at bounding box center [999, 351] width 29 height 76
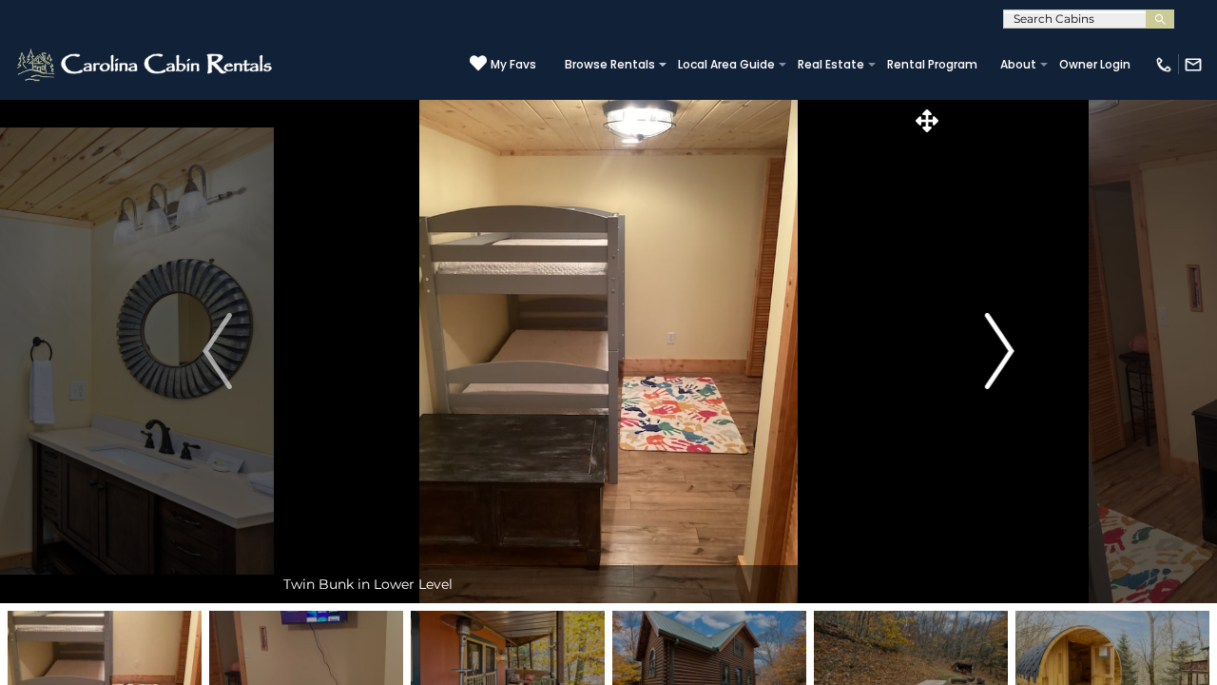
click at [1009, 351] on img "Next" at bounding box center [999, 351] width 29 height 76
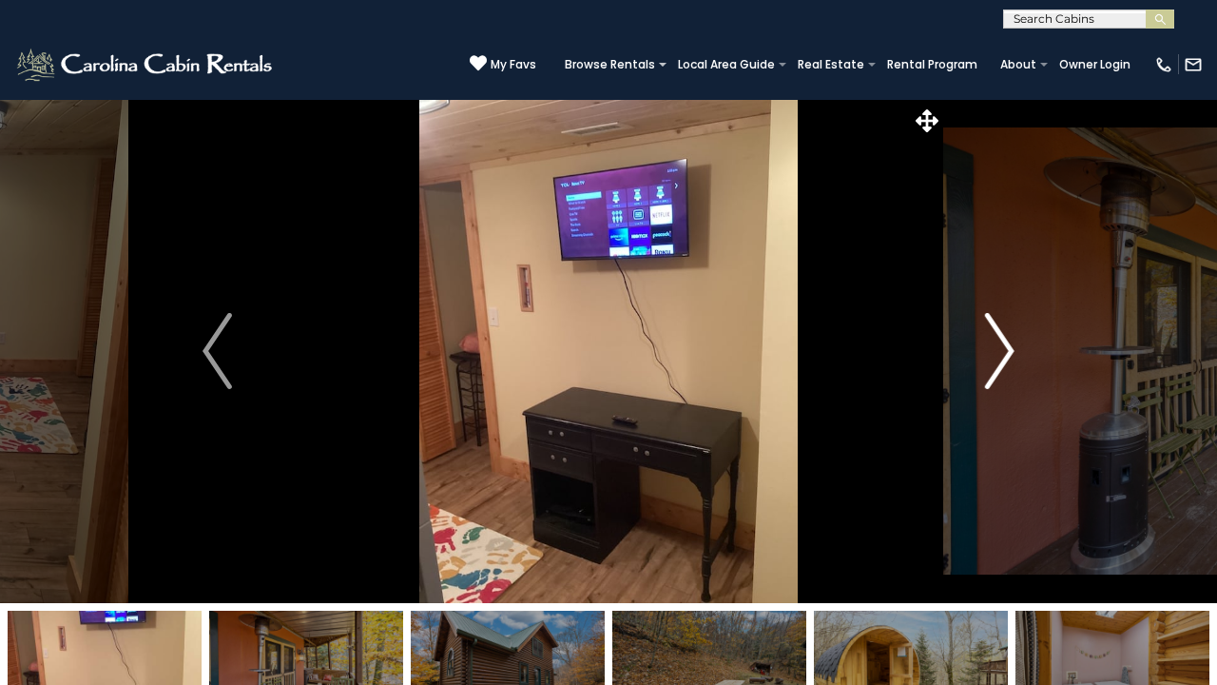
click at [1009, 351] on img "Next" at bounding box center [999, 351] width 29 height 76
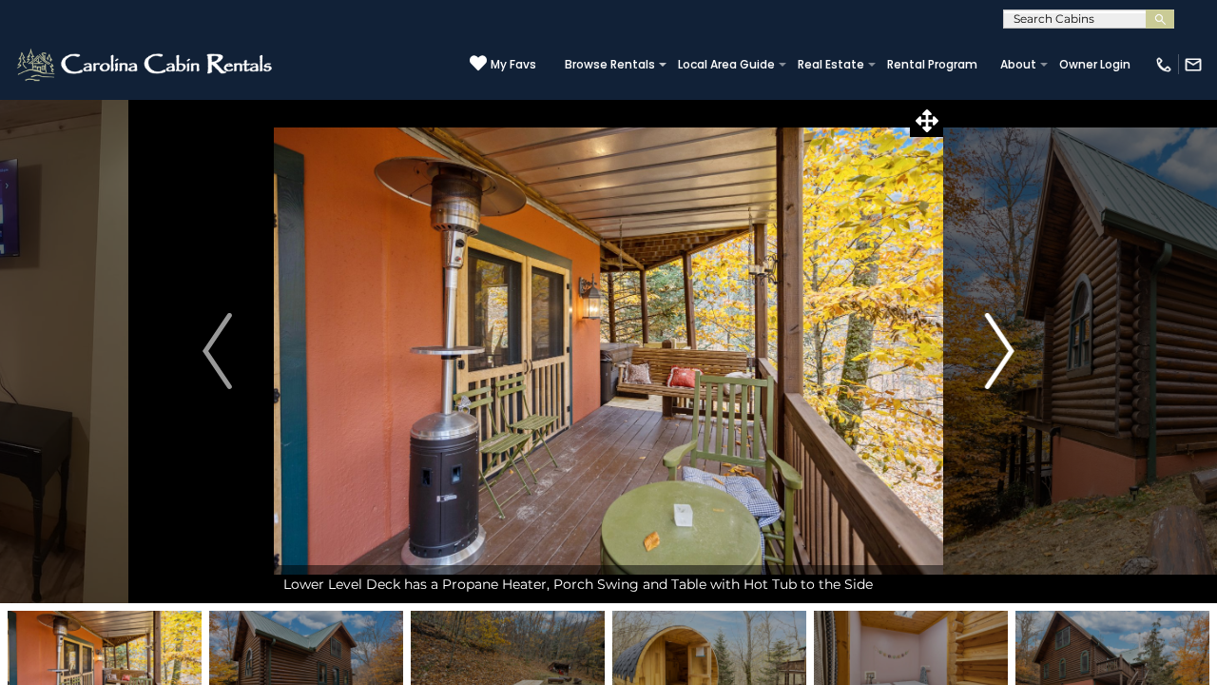
click at [1009, 351] on img "Next" at bounding box center [999, 351] width 29 height 76
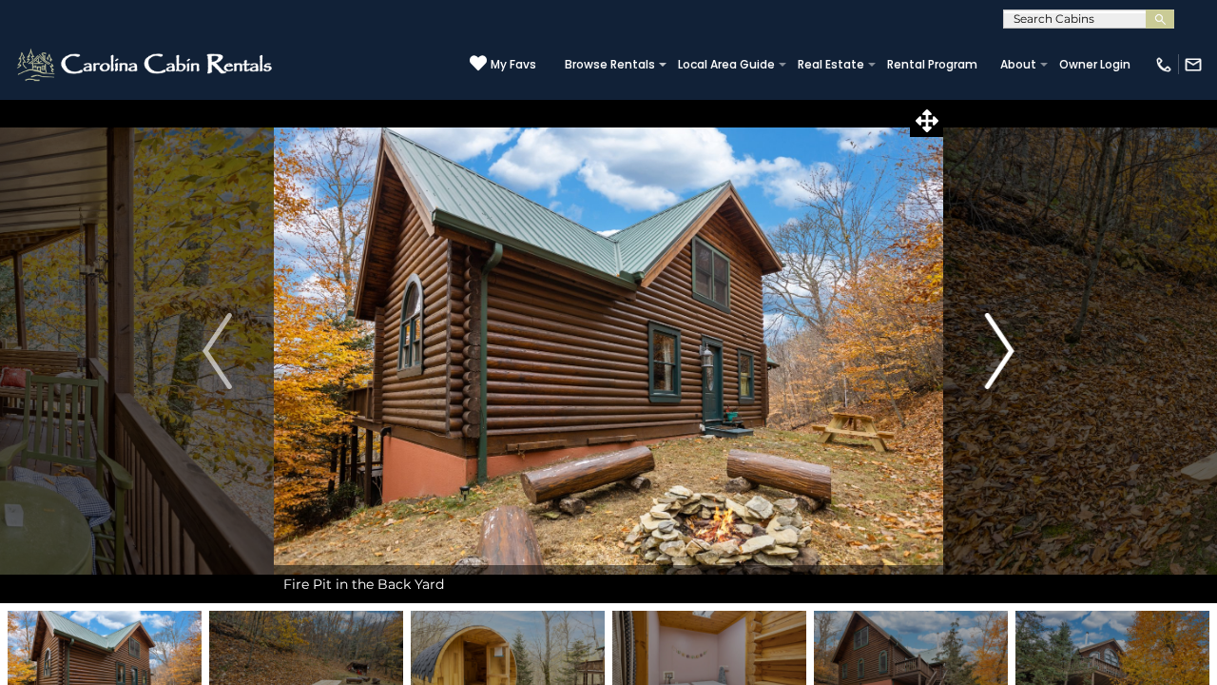
click at [1009, 351] on img "Next" at bounding box center [999, 351] width 29 height 76
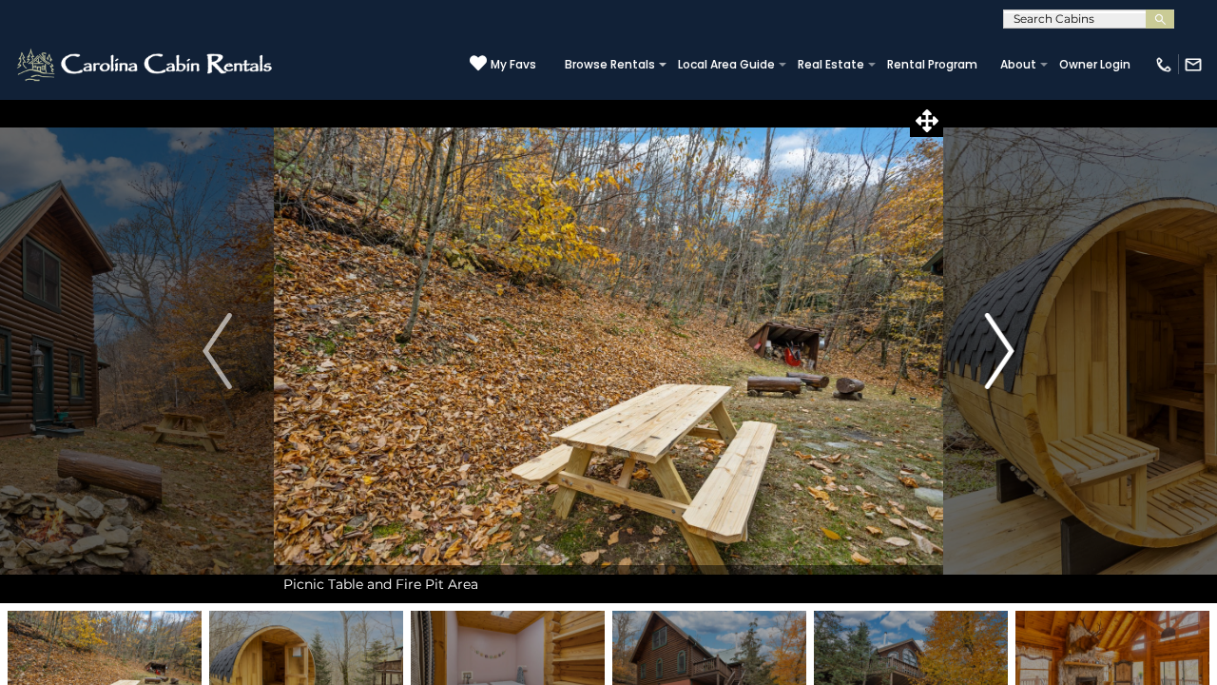
click at [1007, 347] on img "Next" at bounding box center [999, 351] width 29 height 76
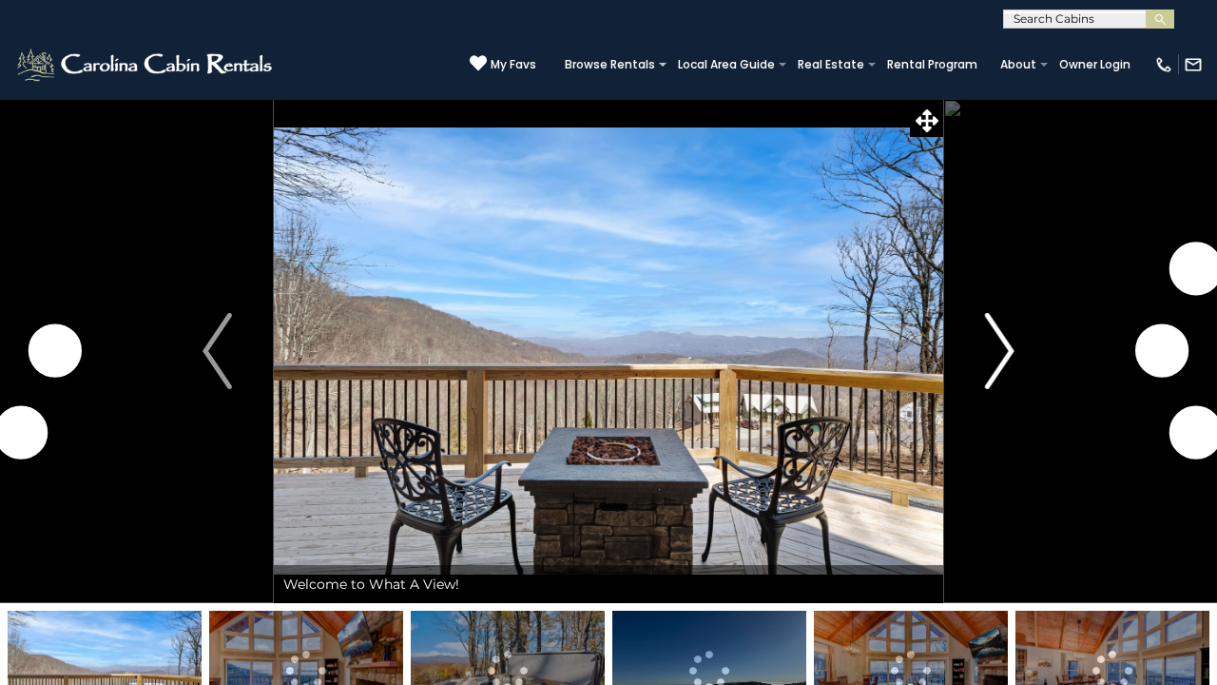
click at [1002, 346] on img "Next" at bounding box center [999, 351] width 29 height 76
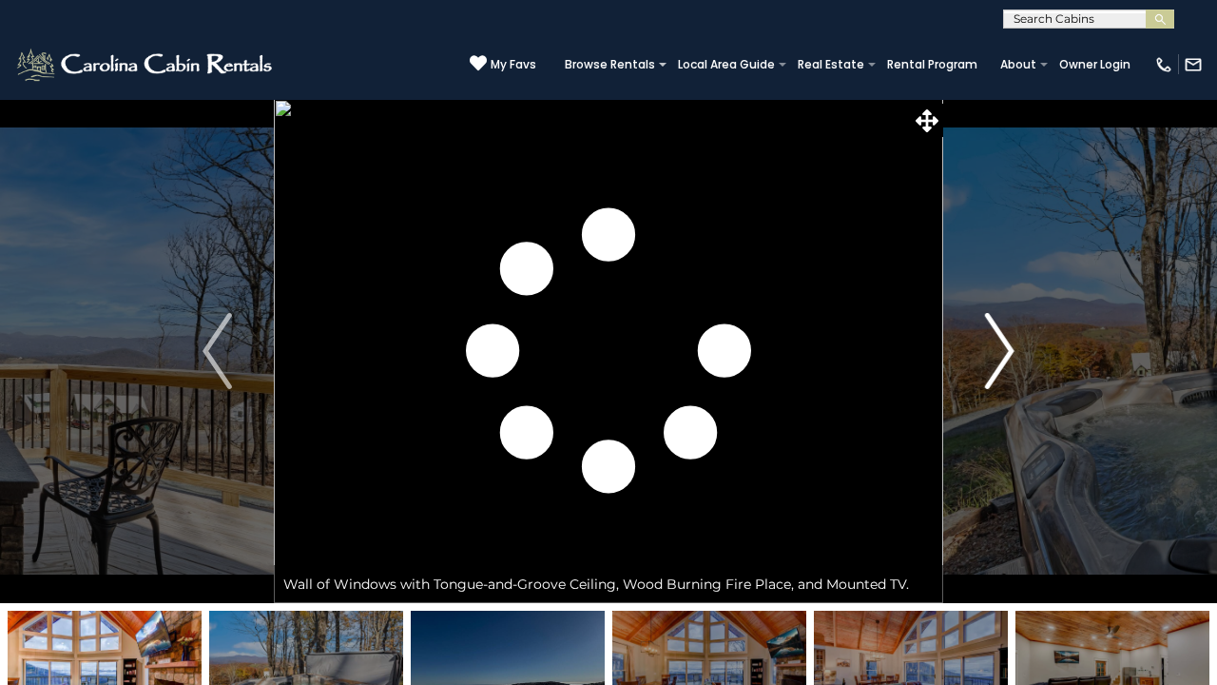
click at [1002, 346] on img "Next" at bounding box center [999, 351] width 29 height 76
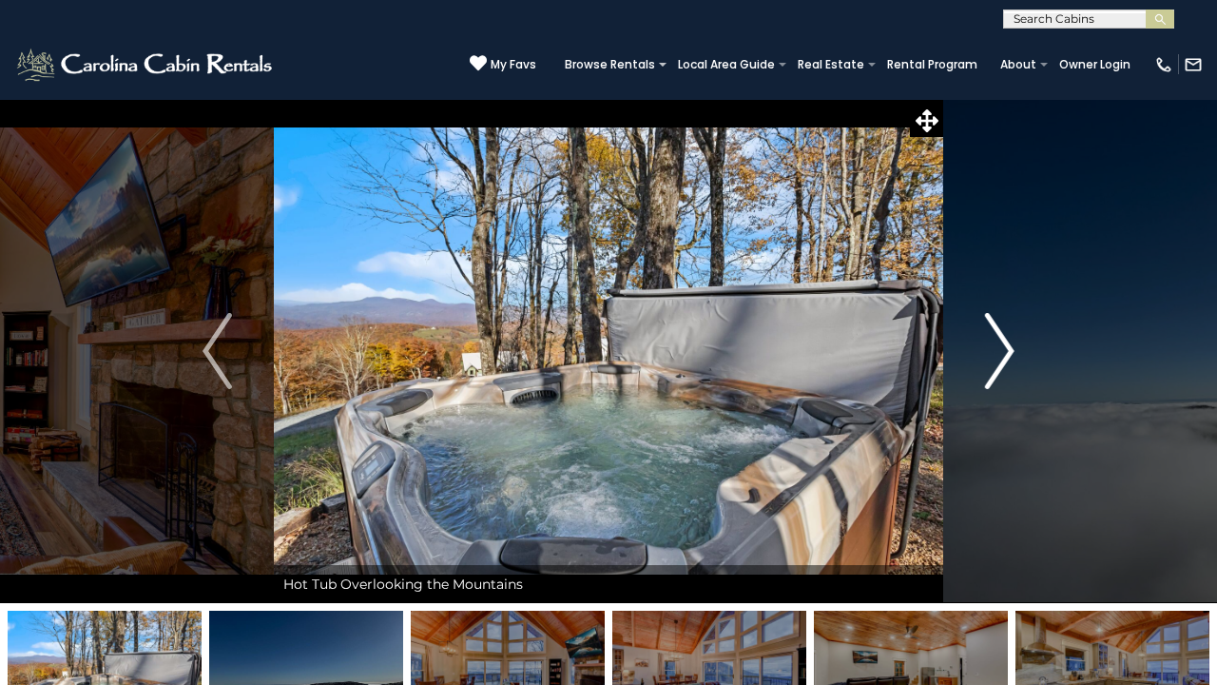
click at [1002, 346] on img "Next" at bounding box center [999, 351] width 29 height 76
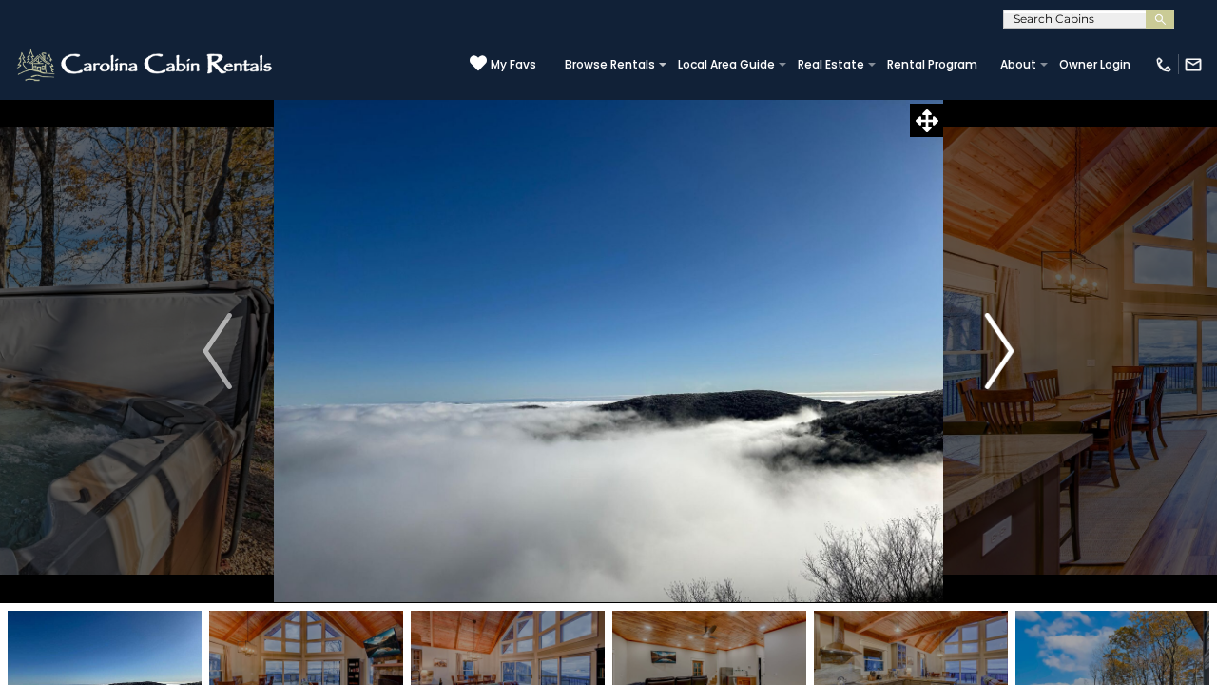
click at [1002, 346] on img "Next" at bounding box center [999, 351] width 29 height 76
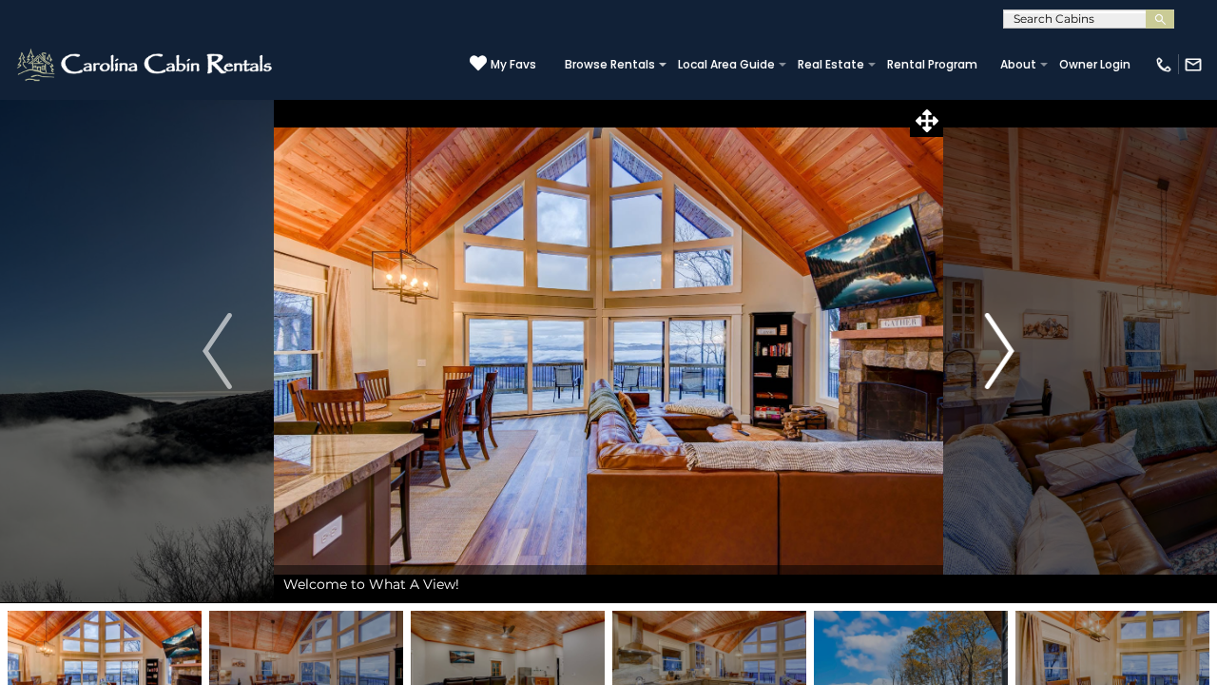
click at [1002, 346] on img "Next" at bounding box center [999, 351] width 29 height 76
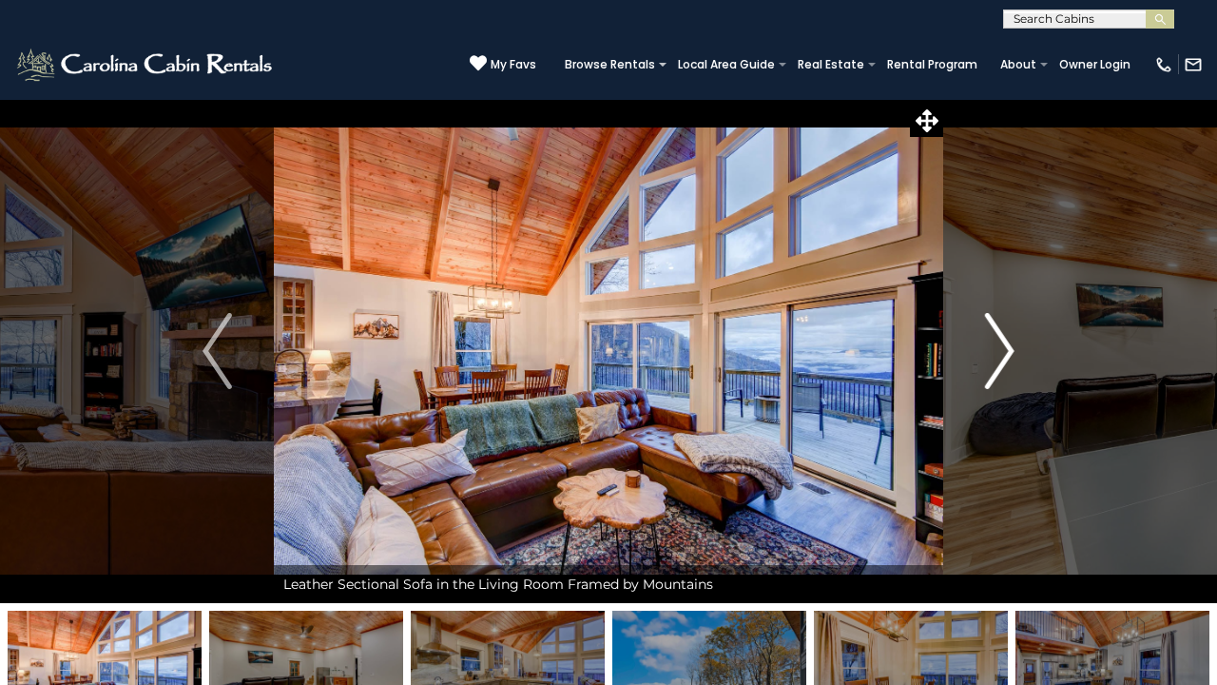
click at [1002, 346] on img "Next" at bounding box center [999, 351] width 29 height 76
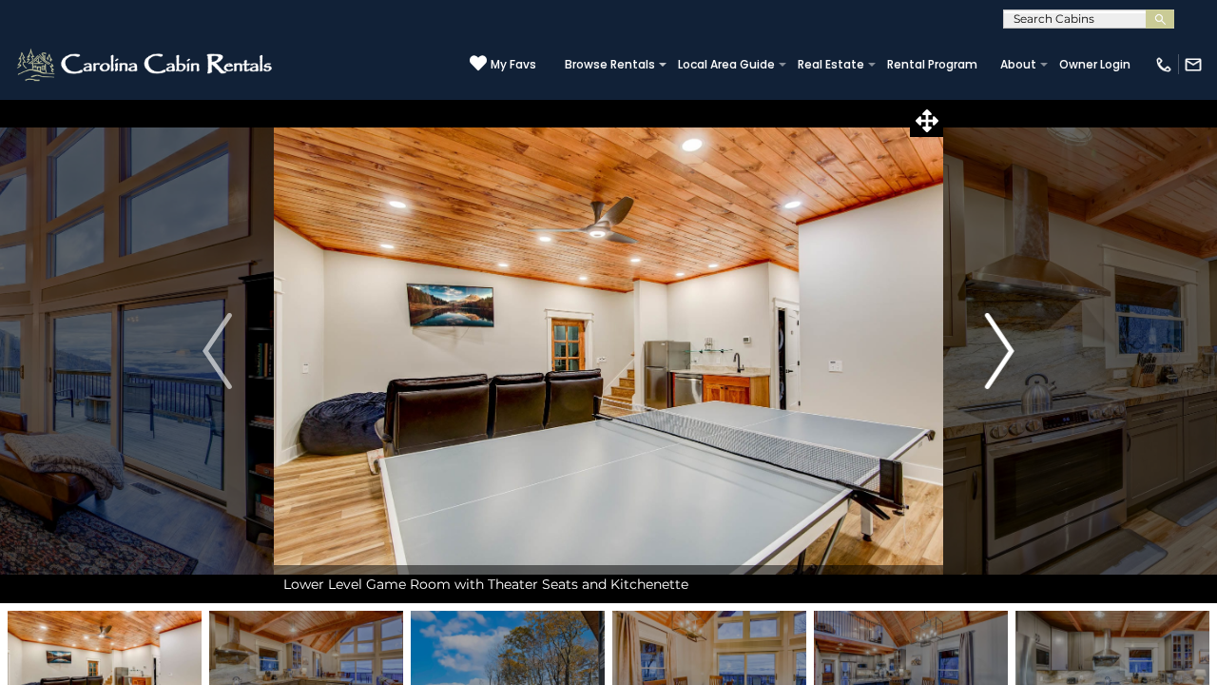
click at [1002, 346] on img "Next" at bounding box center [999, 351] width 29 height 76
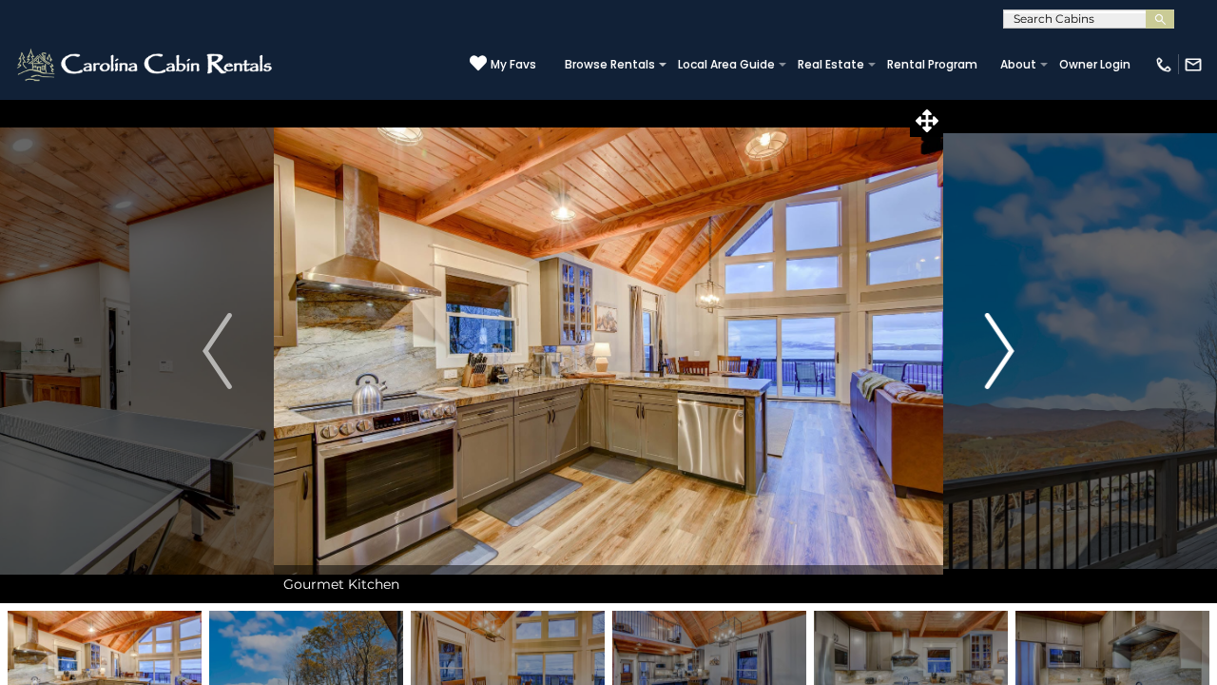
click at [1002, 346] on img "Next" at bounding box center [999, 351] width 29 height 76
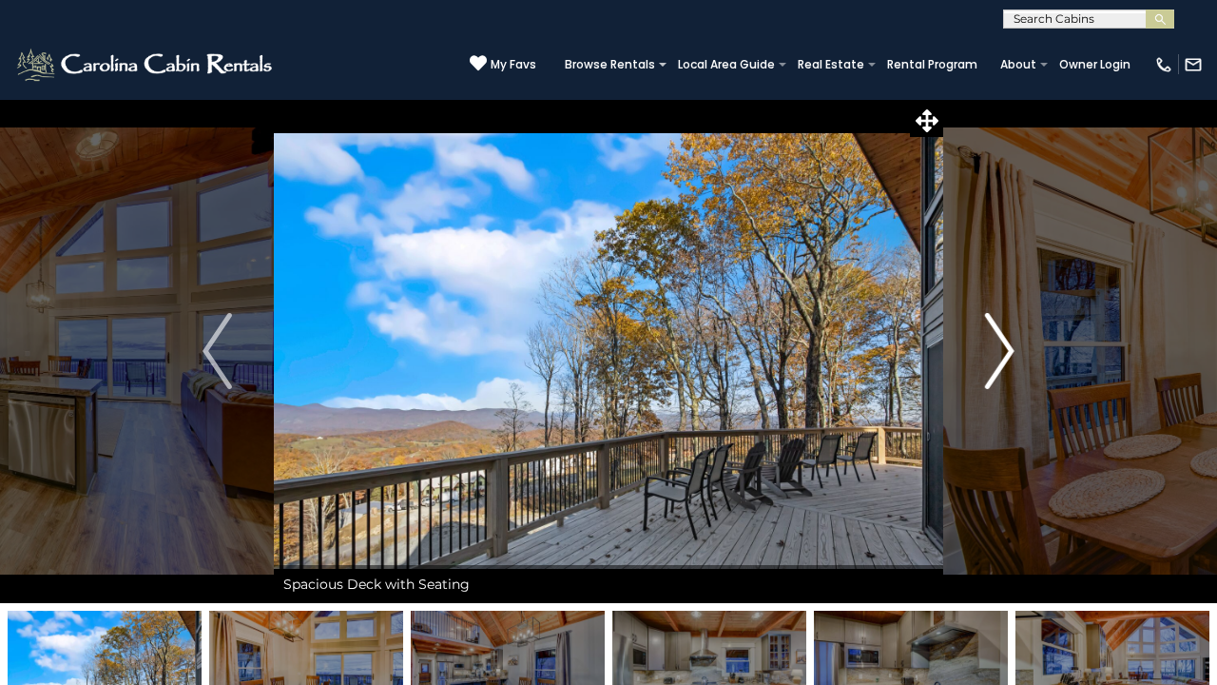
click at [1002, 346] on img "Next" at bounding box center [999, 351] width 29 height 76
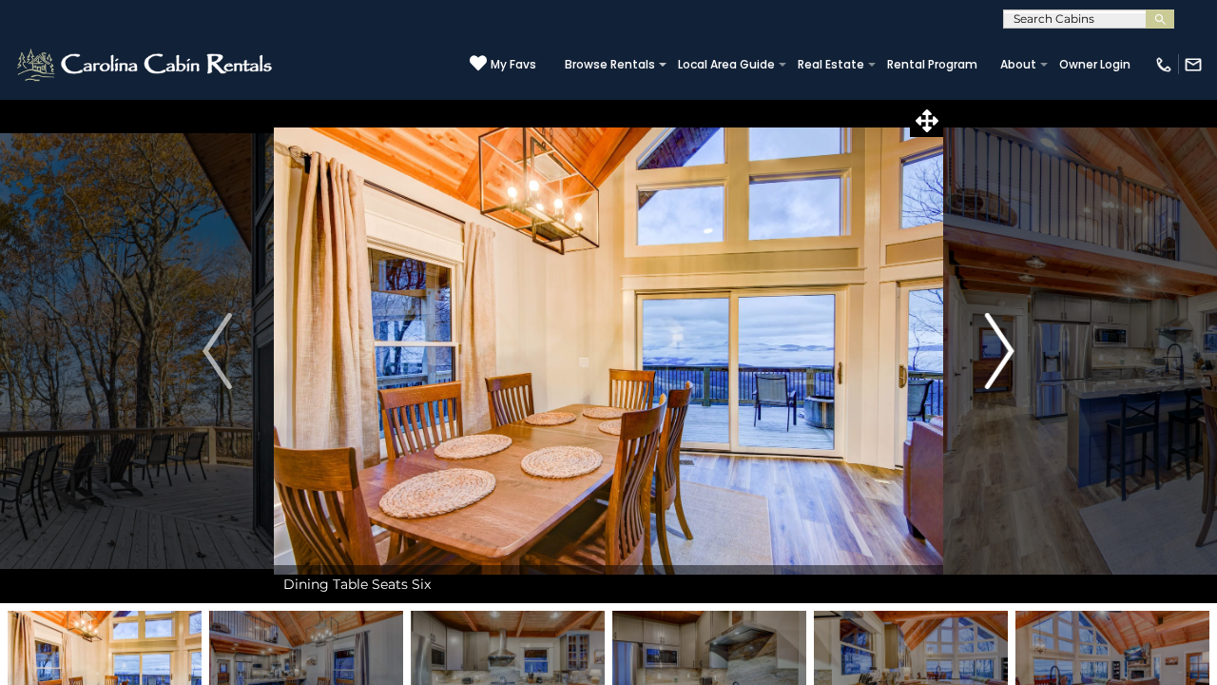
click at [1002, 346] on img "Next" at bounding box center [999, 351] width 29 height 76
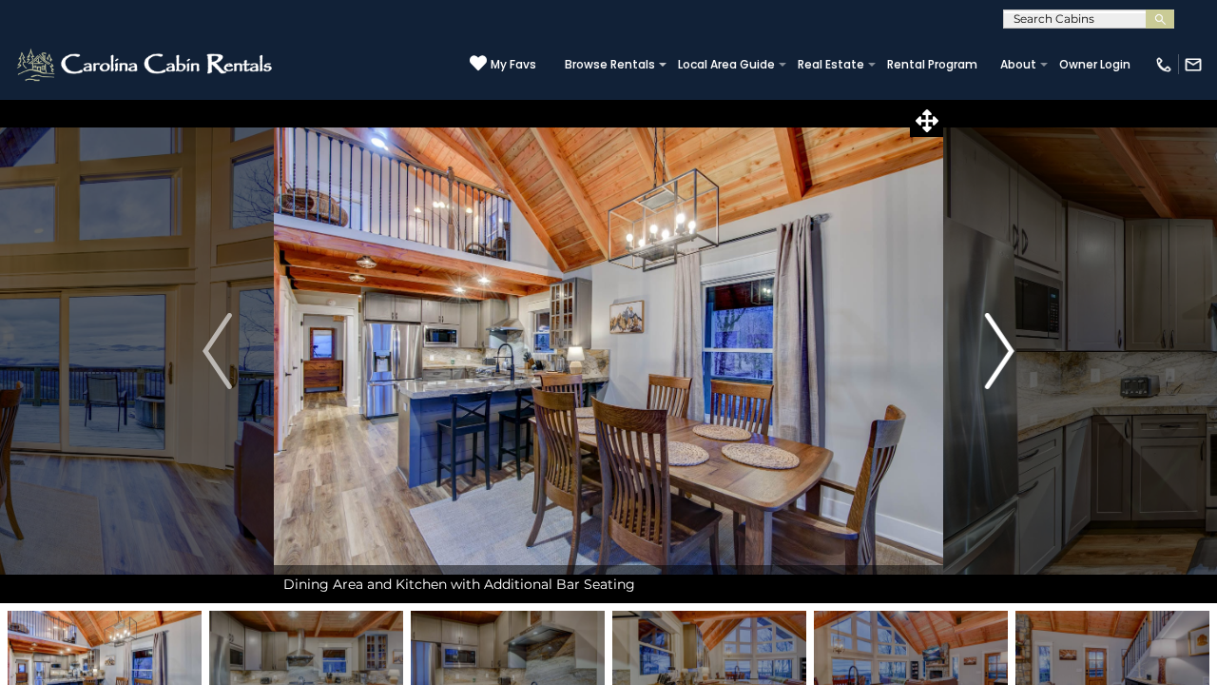
click at [1002, 346] on img "Next" at bounding box center [999, 351] width 29 height 76
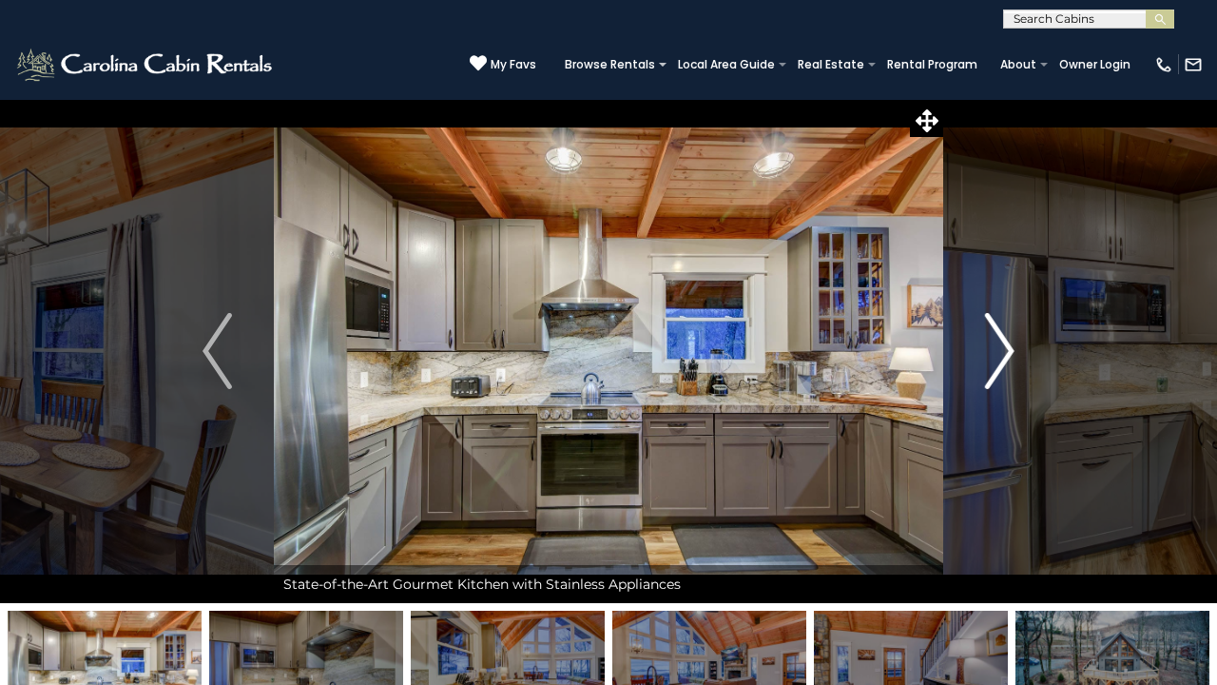
click at [1002, 346] on img "Next" at bounding box center [999, 351] width 29 height 76
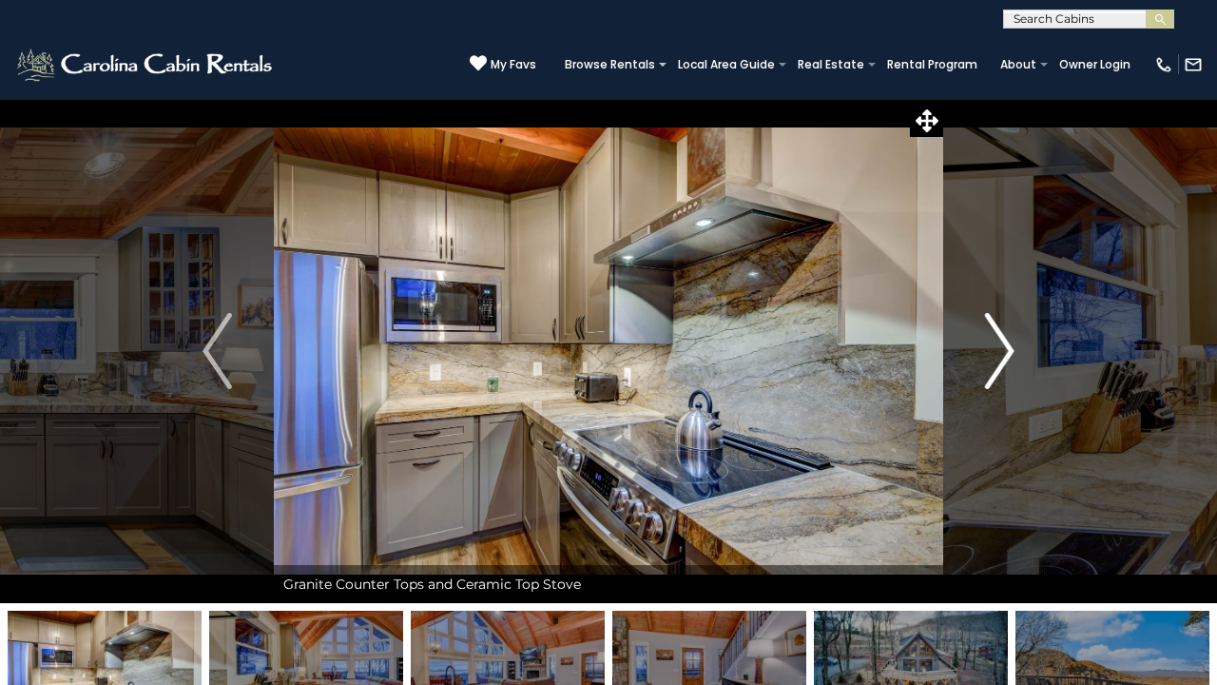
click at [1002, 347] on img "Next" at bounding box center [999, 351] width 29 height 76
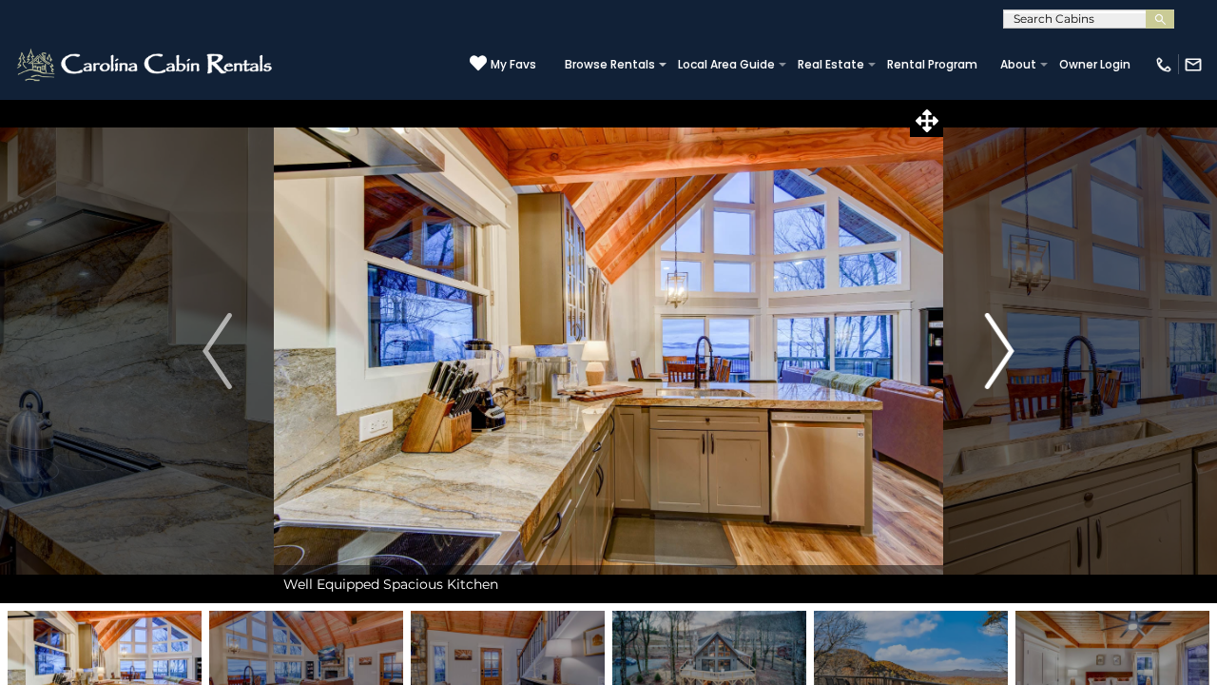
click at [1002, 347] on img "Next" at bounding box center [999, 351] width 29 height 76
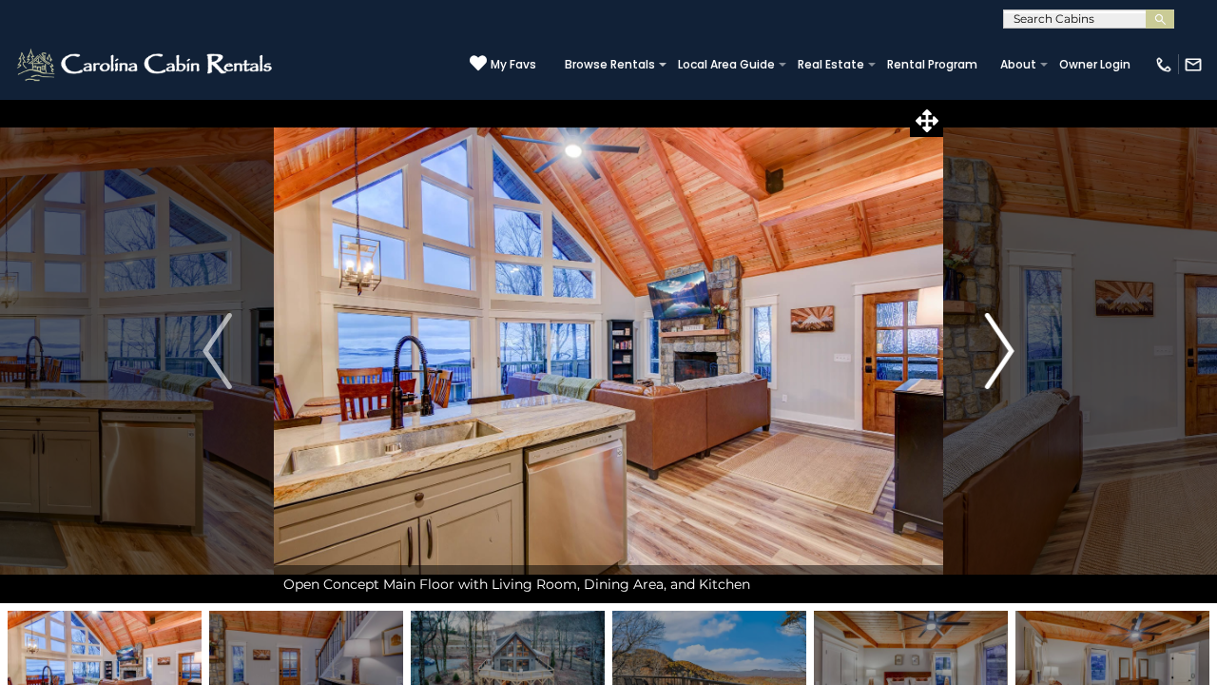
click at [1002, 347] on img "Next" at bounding box center [999, 351] width 29 height 76
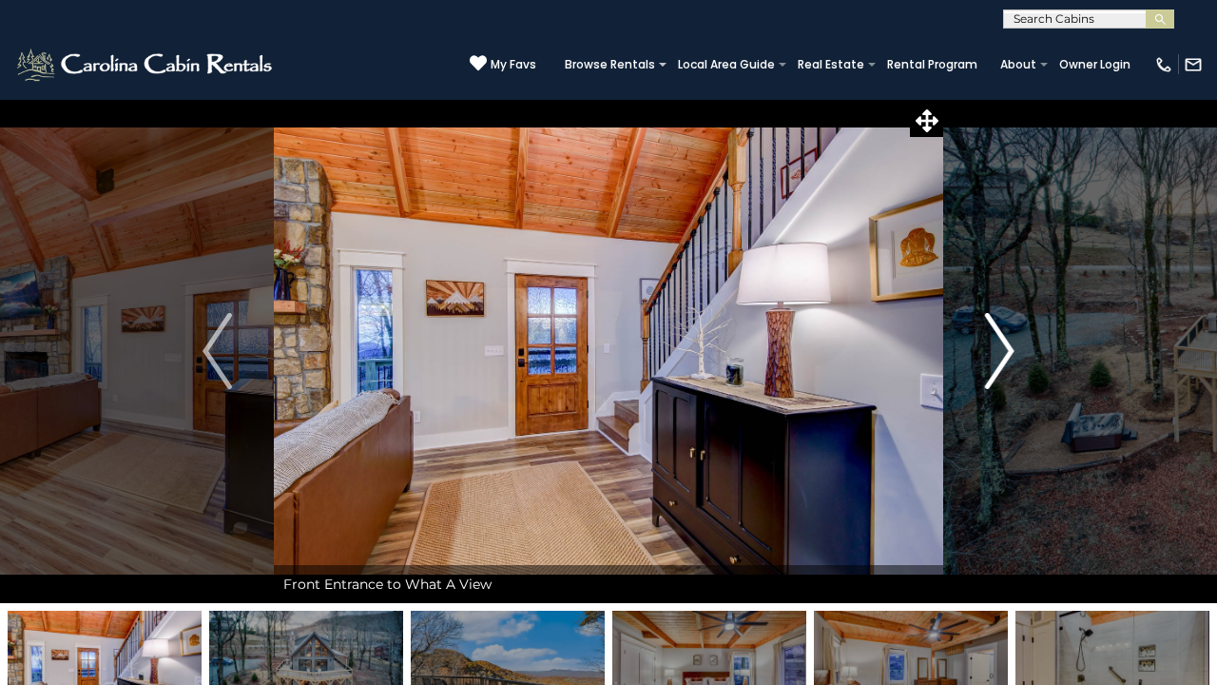
click at [1002, 347] on img "Next" at bounding box center [999, 351] width 29 height 76
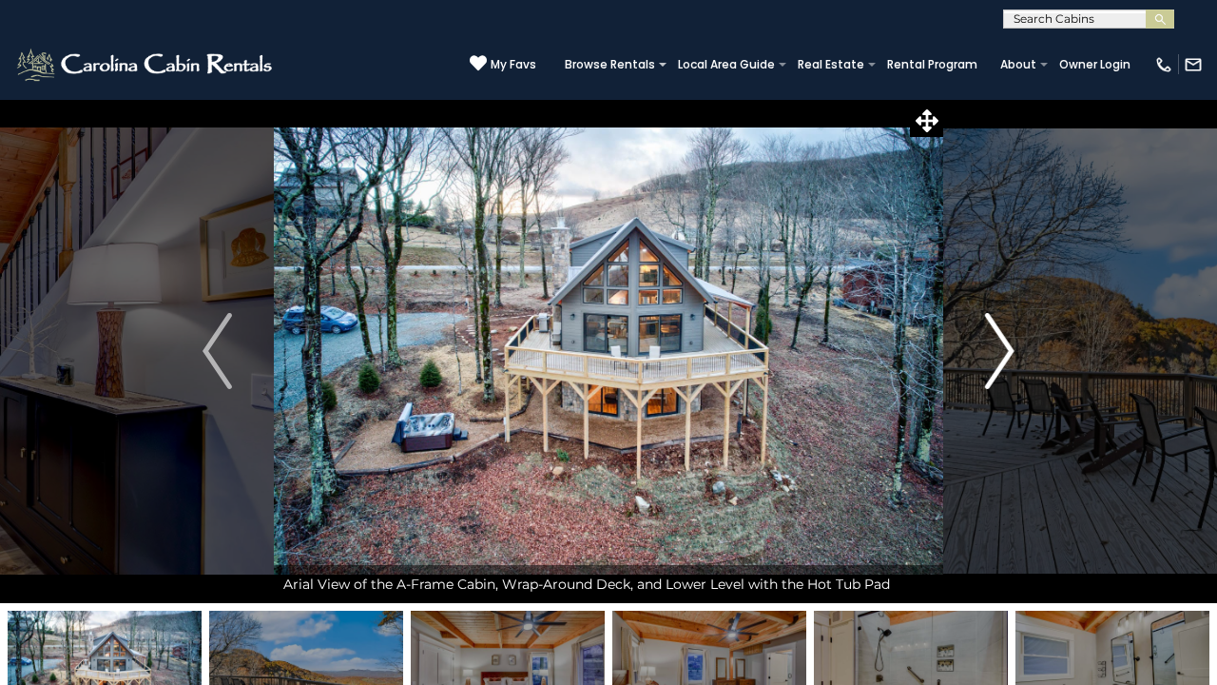
click at [998, 351] on img "Next" at bounding box center [999, 351] width 29 height 76
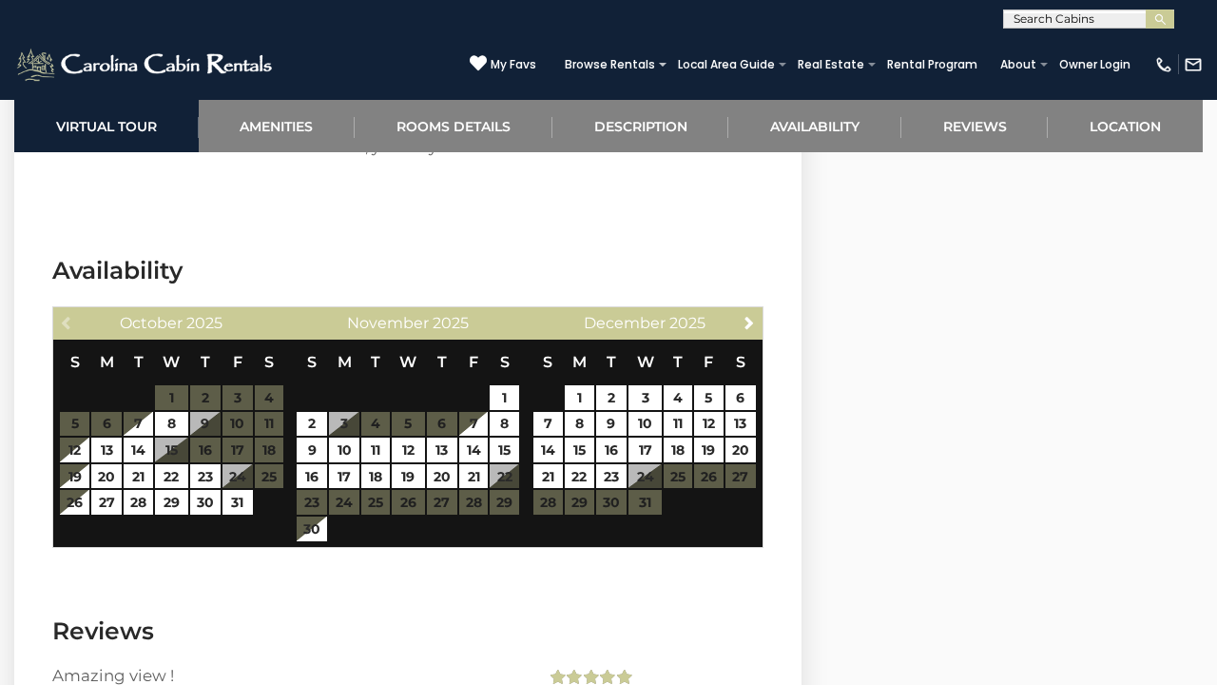
scroll to position [3836, 0]
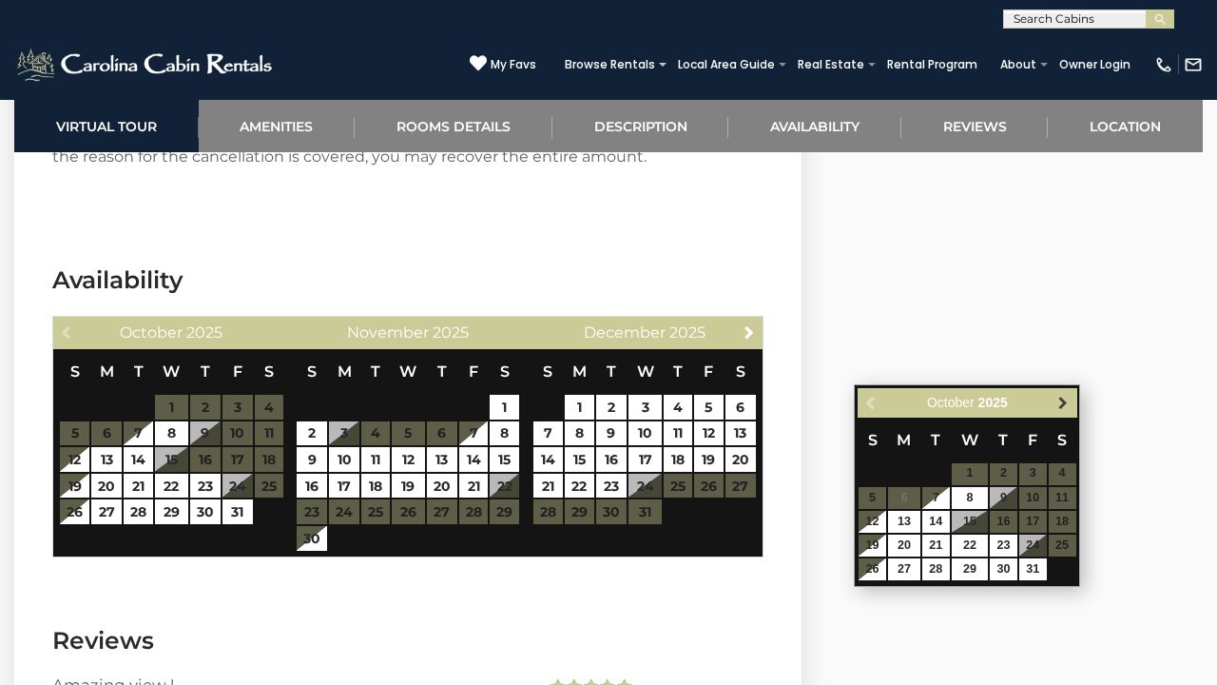
click at [1061, 403] on span "Next" at bounding box center [1063, 402] width 15 height 15
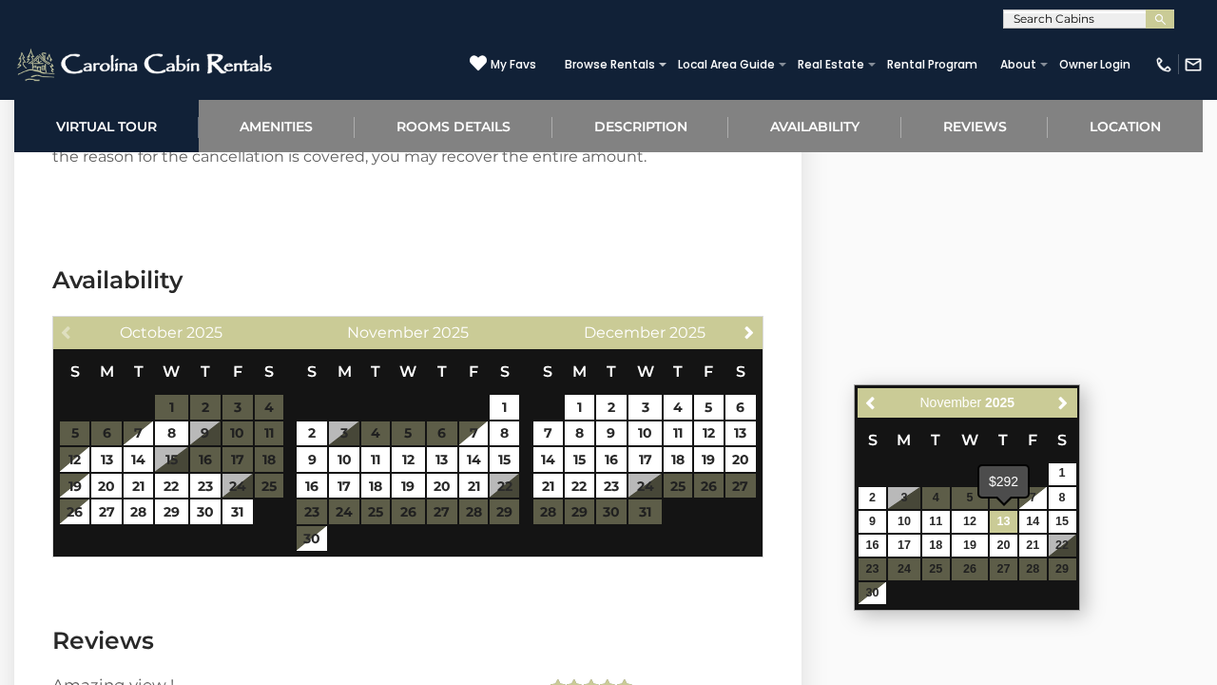
click at [1003, 519] on link "13" at bounding box center [1004, 522] width 28 height 22
type input "**********"
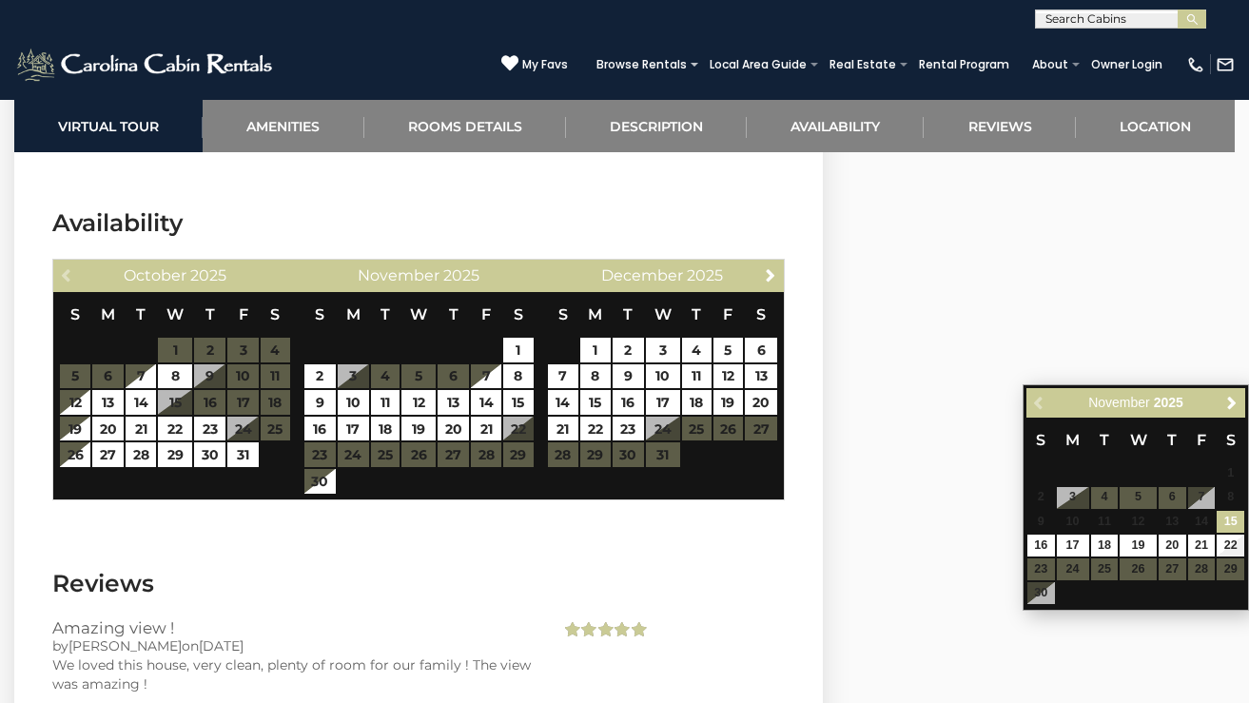
click at [1217, 520] on link "15" at bounding box center [1231, 522] width 28 height 22
type input "**********"
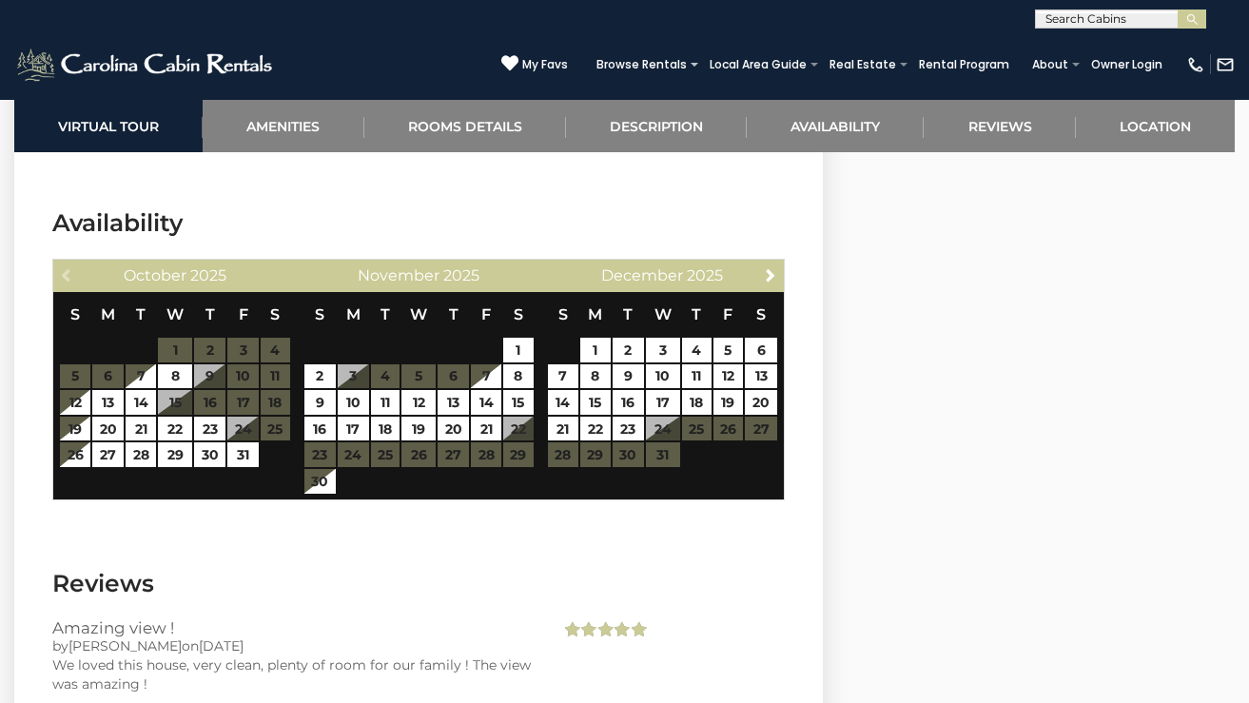
select select "*"
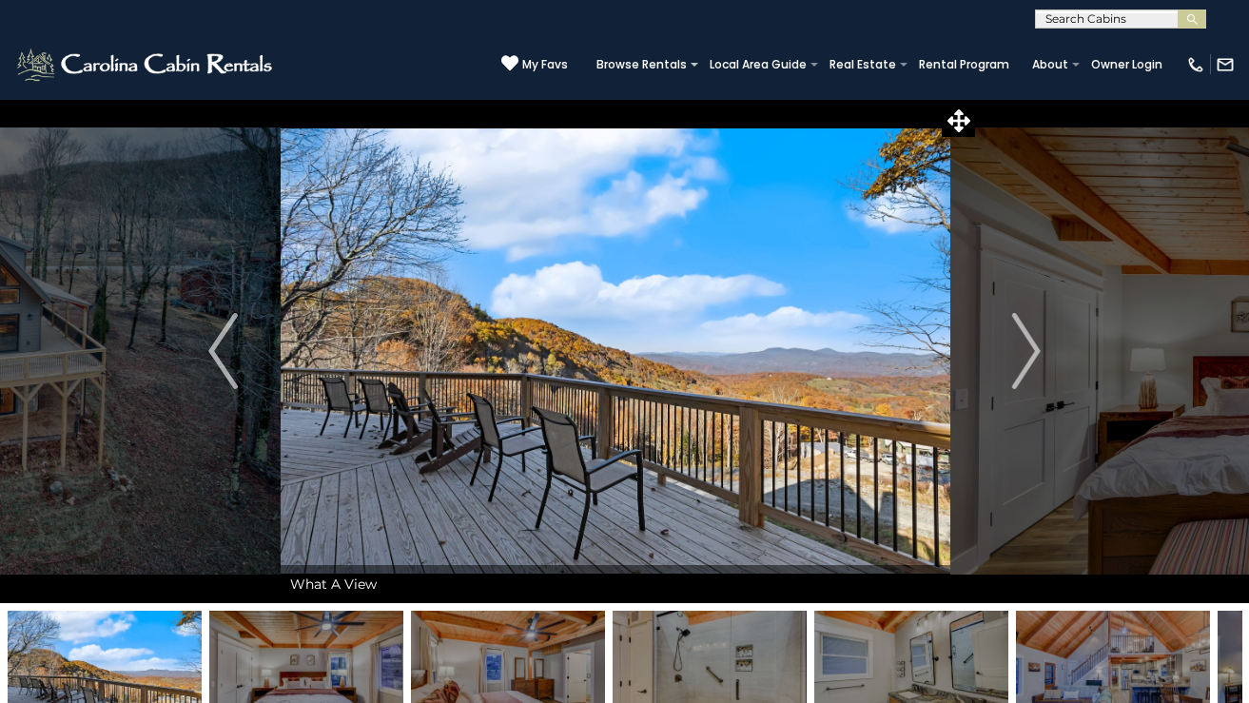
scroll to position [0, 0]
